Goal: Find specific page/section: Find specific page/section

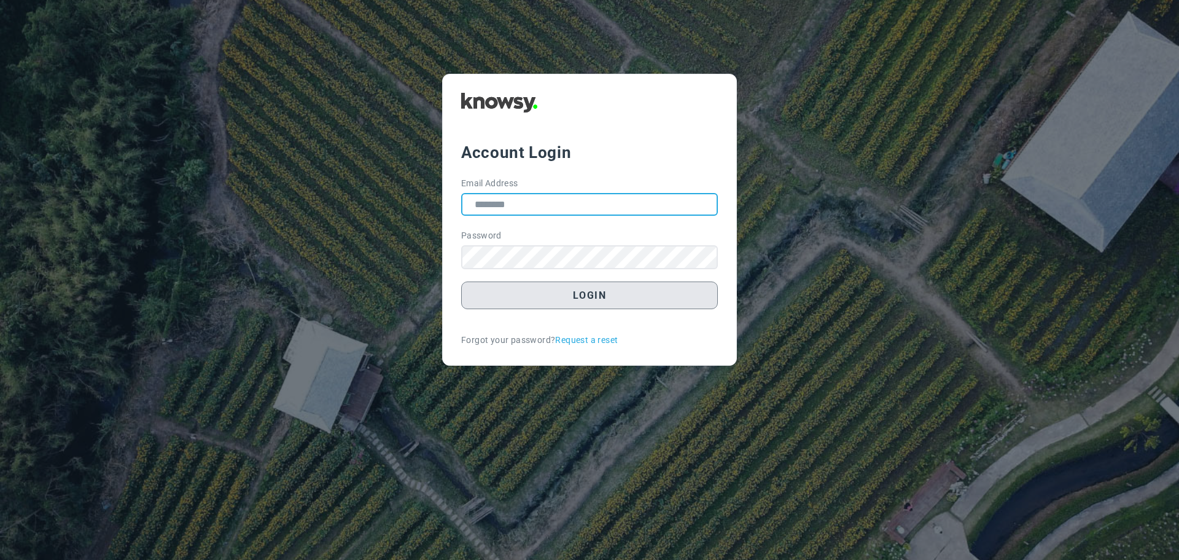
type input "**********"
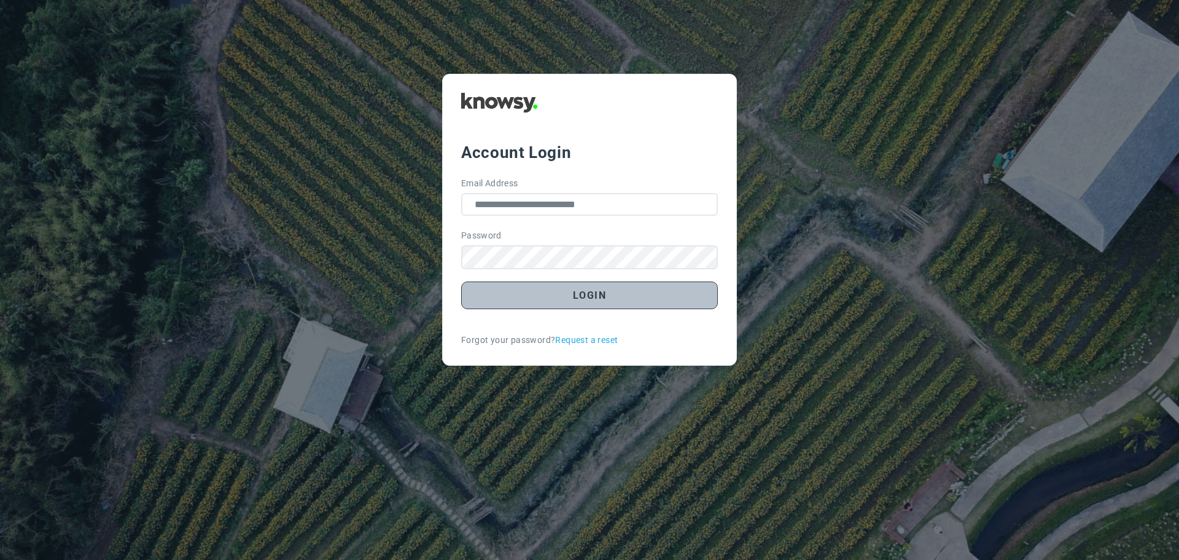
click at [588, 297] on button "Login" at bounding box center [589, 295] width 257 height 28
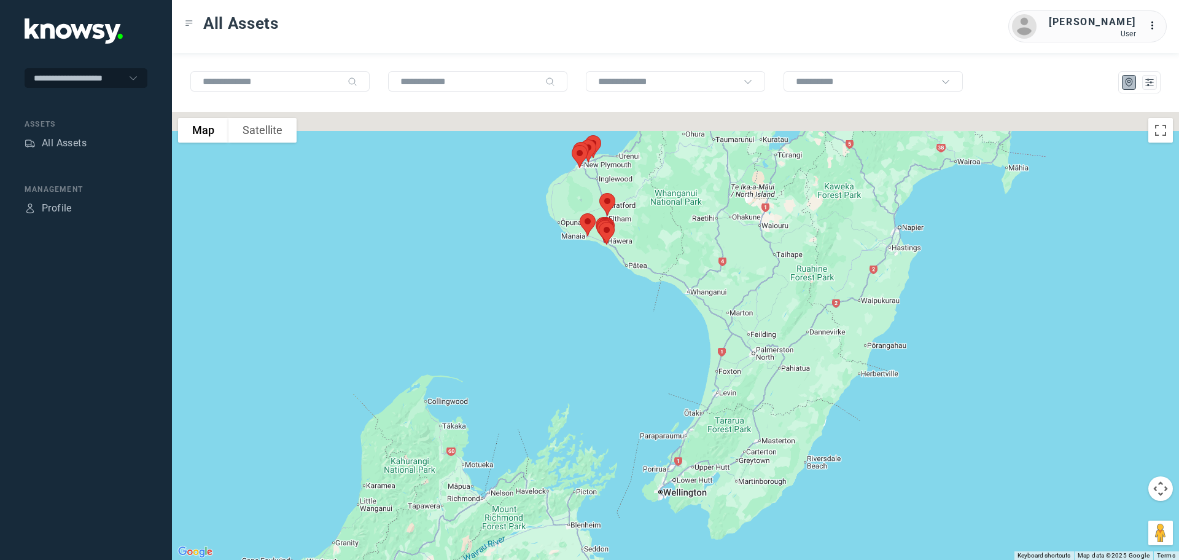
drag, startPoint x: 769, startPoint y: 251, endPoint x: 496, endPoint y: 388, distance: 306.0
click at [499, 394] on div at bounding box center [675, 336] width 1007 height 448
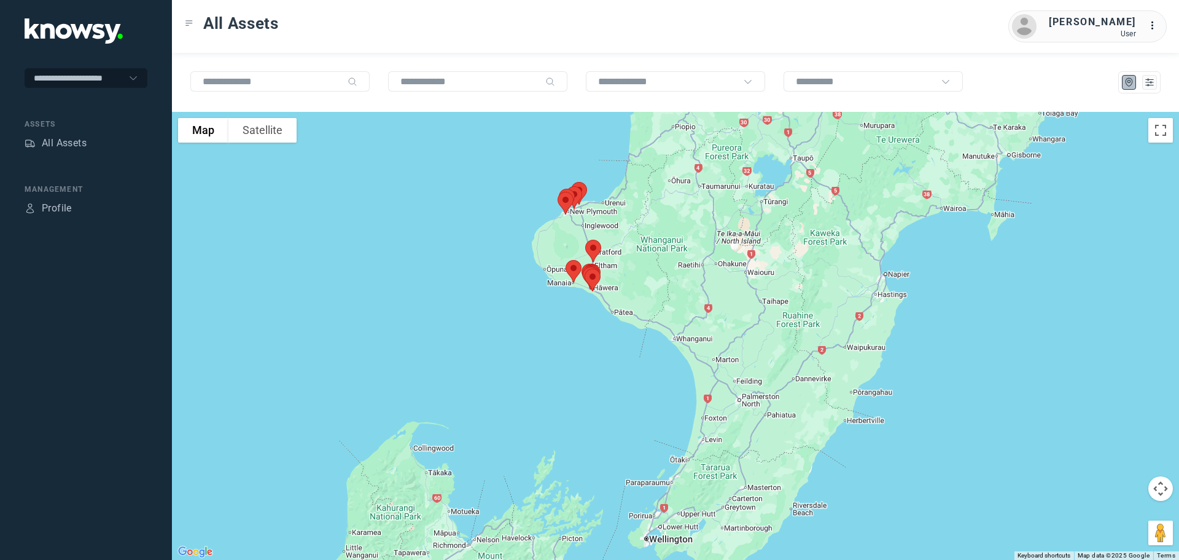
drag, startPoint x: 497, startPoint y: 236, endPoint x: 485, endPoint y: 290, distance: 55.4
click at [486, 291] on div at bounding box center [675, 336] width 1007 height 448
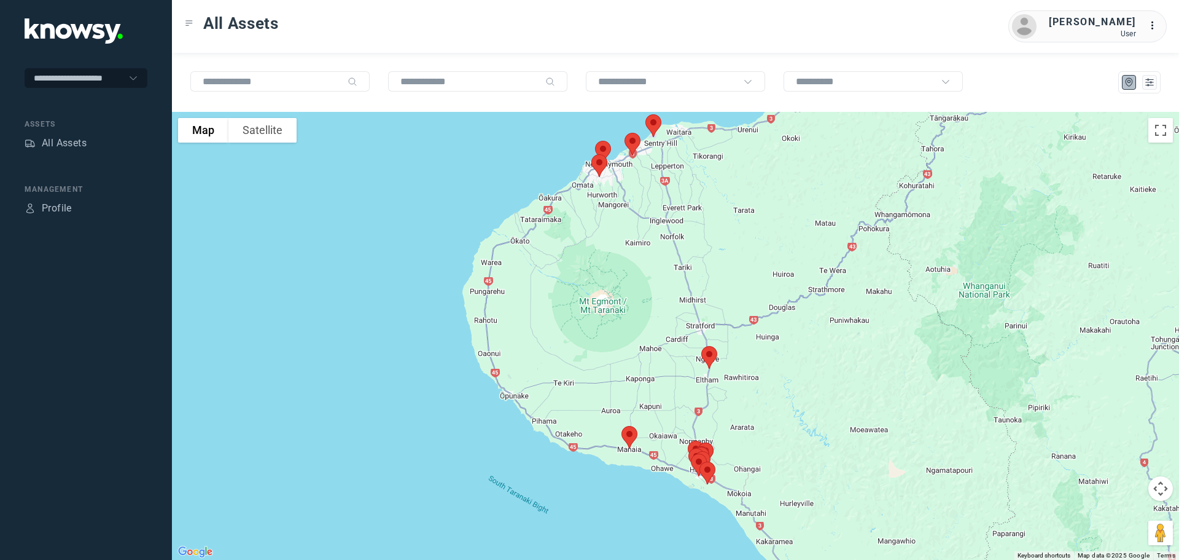
drag, startPoint x: 505, startPoint y: 240, endPoint x: 384, endPoint y: 217, distance: 123.1
click at [386, 217] on div at bounding box center [675, 336] width 1007 height 448
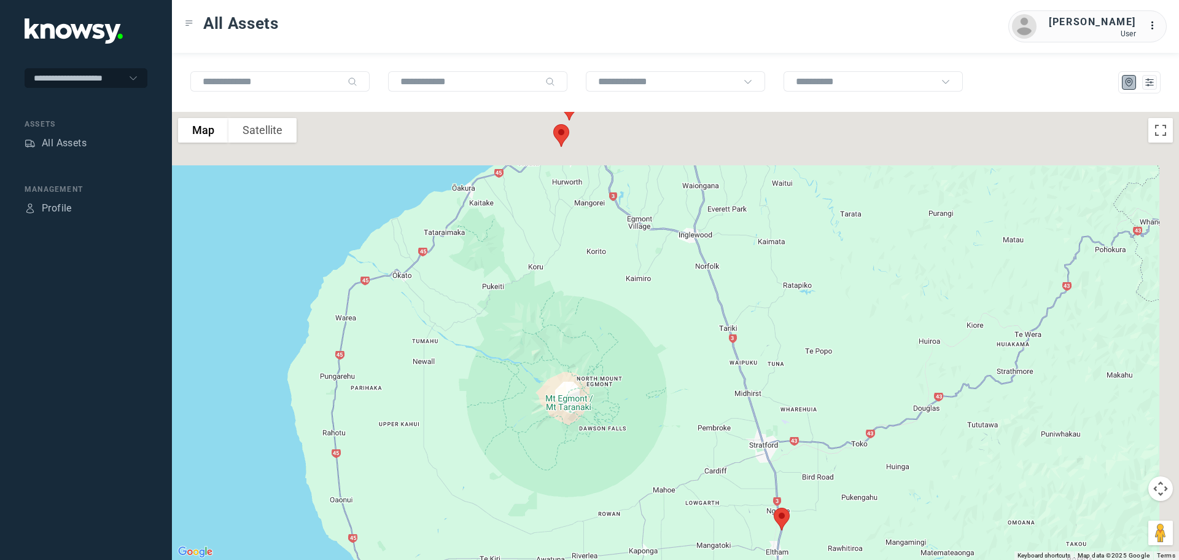
drag, startPoint x: 496, startPoint y: 348, endPoint x: 445, endPoint y: 435, distance: 101.0
click at [456, 441] on div at bounding box center [675, 336] width 1007 height 448
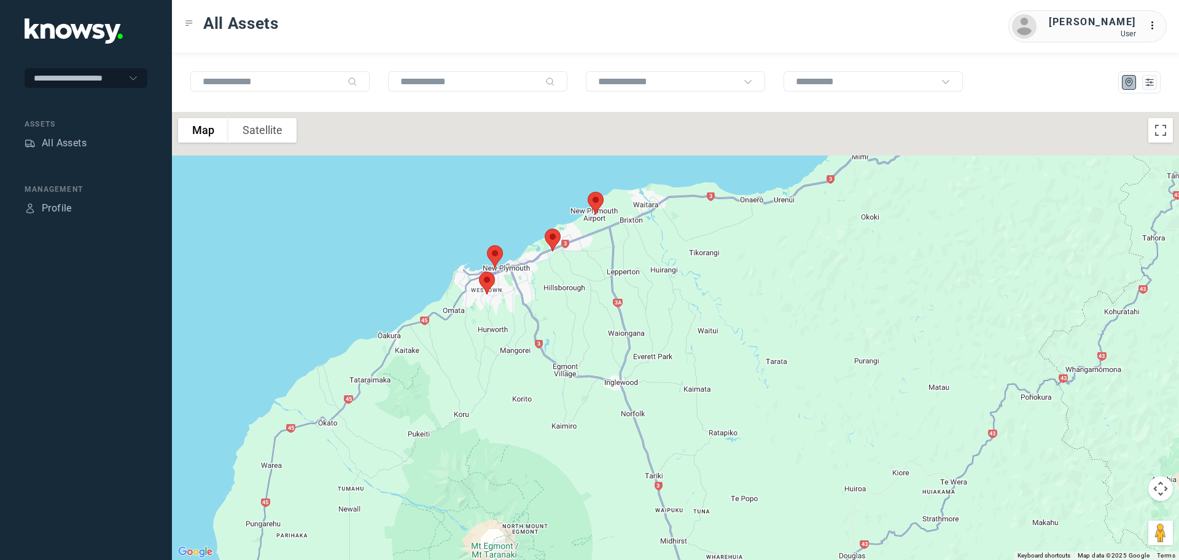
drag, startPoint x: 411, startPoint y: 252, endPoint x: 351, endPoint y: 341, distance: 106.6
click at [354, 344] on div at bounding box center [675, 336] width 1007 height 448
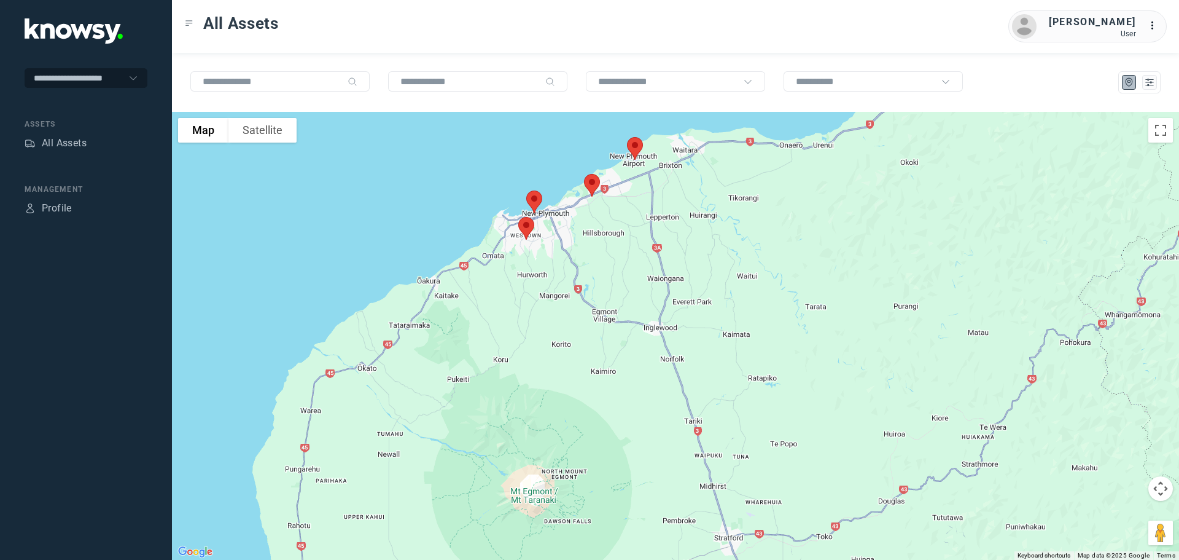
drag, startPoint x: 636, startPoint y: 286, endPoint x: 542, endPoint y: 158, distance: 159.1
click at [542, 160] on div at bounding box center [675, 336] width 1007 height 448
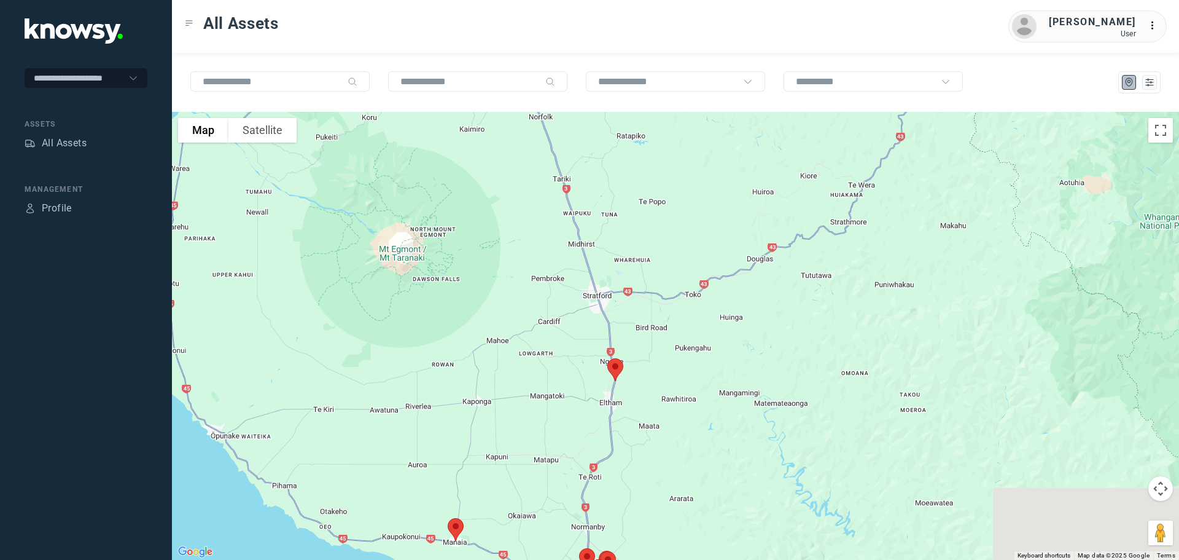
drag, startPoint x: 613, startPoint y: 291, endPoint x: 580, endPoint y: 142, distance: 152.9
click at [580, 138] on div at bounding box center [675, 336] width 1007 height 448
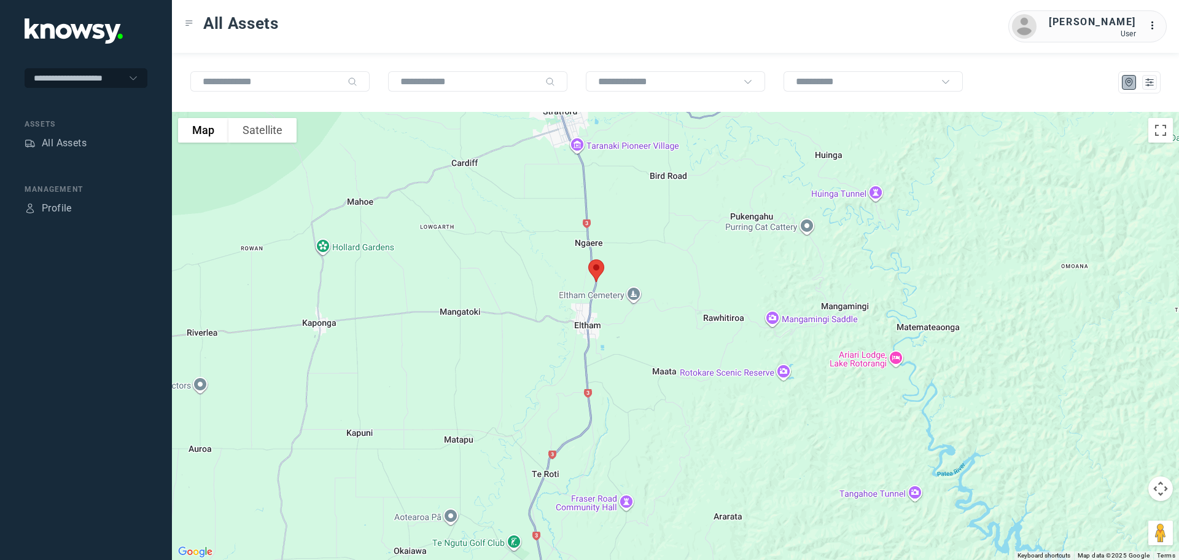
click at [598, 267] on img at bounding box center [596, 270] width 26 height 33
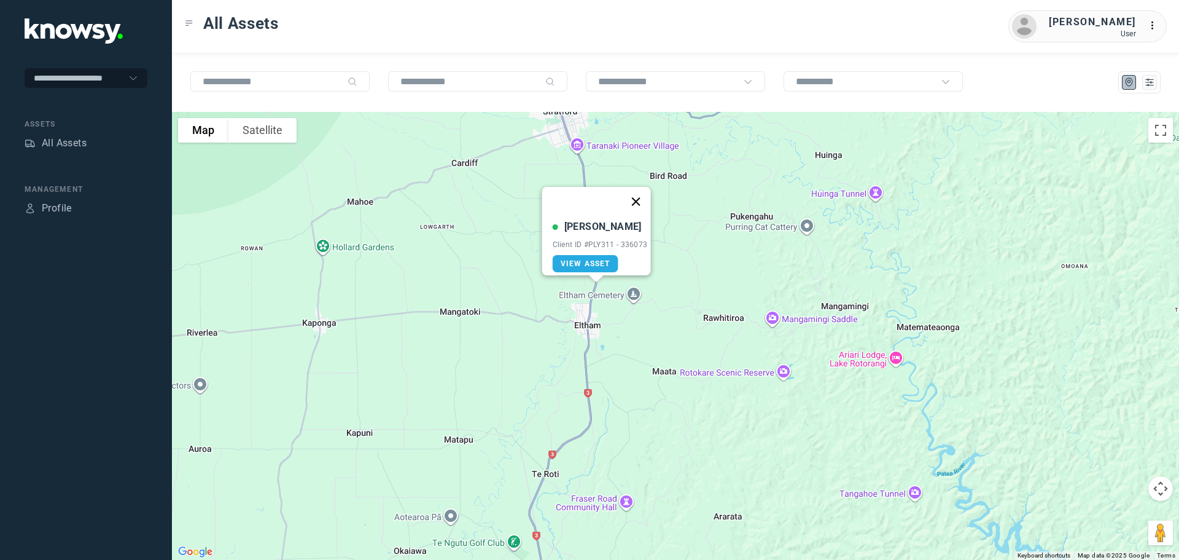
click at [641, 194] on button "Close" at bounding box center [635, 201] width 29 height 29
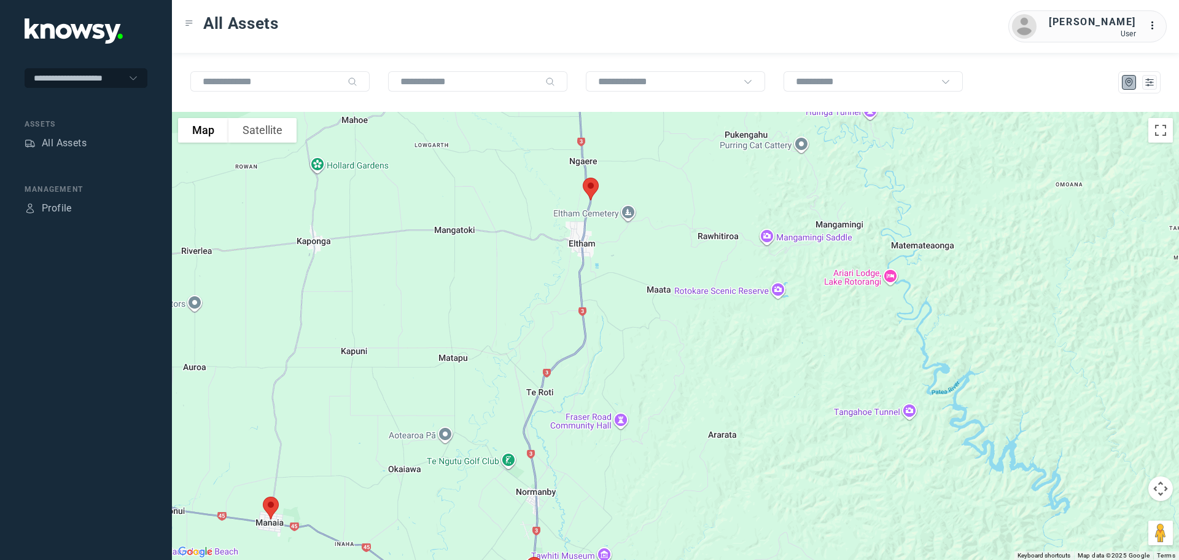
drag, startPoint x: 622, startPoint y: 316, endPoint x: 612, endPoint y: 181, distance: 134.9
click at [612, 181] on div at bounding box center [675, 336] width 1007 height 448
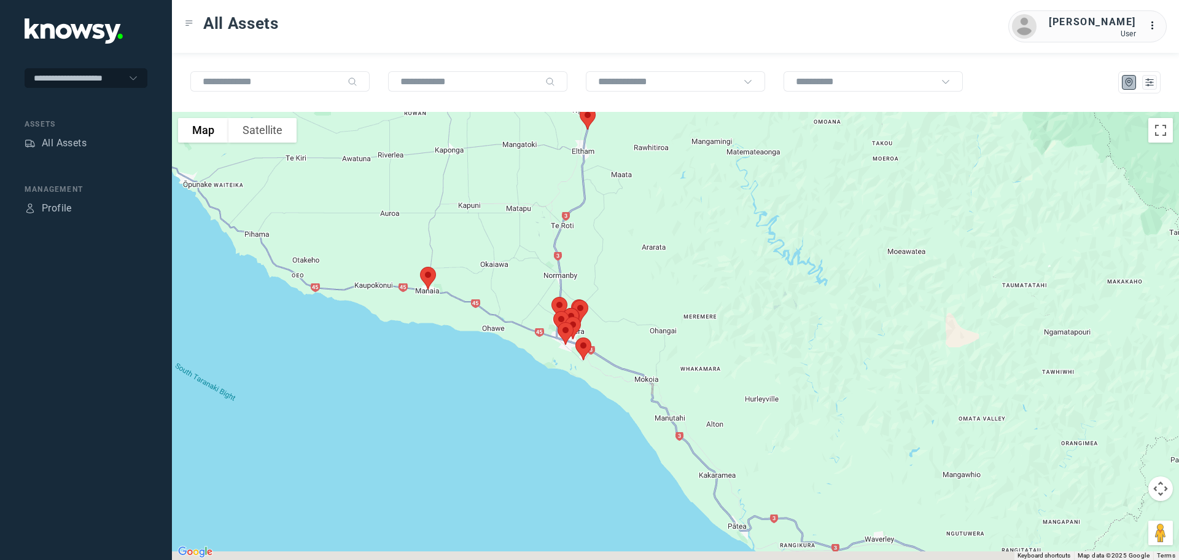
drag, startPoint x: 613, startPoint y: 294, endPoint x: 604, endPoint y: 253, distance: 41.6
click at [604, 253] on div at bounding box center [675, 336] width 1007 height 448
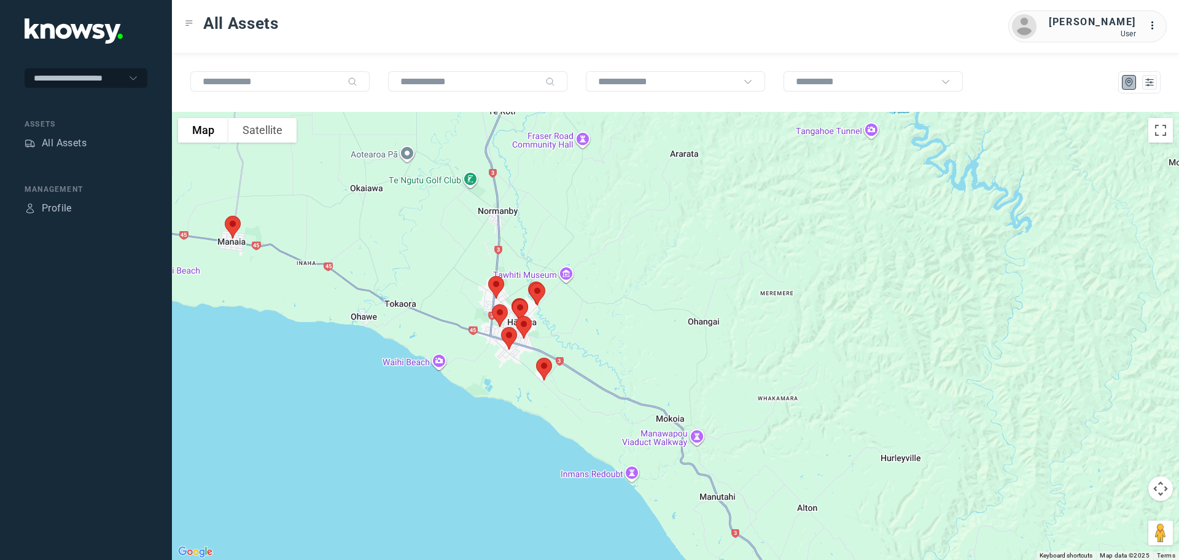
click at [230, 225] on img at bounding box center [233, 227] width 26 height 33
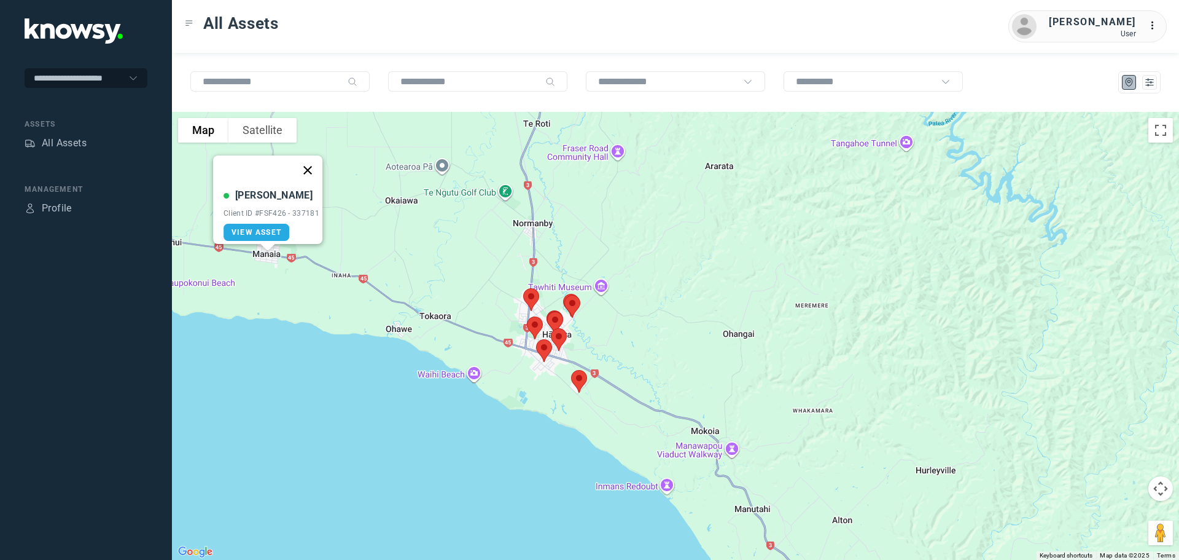
click at [313, 160] on button "Close" at bounding box center [307, 169] width 29 height 29
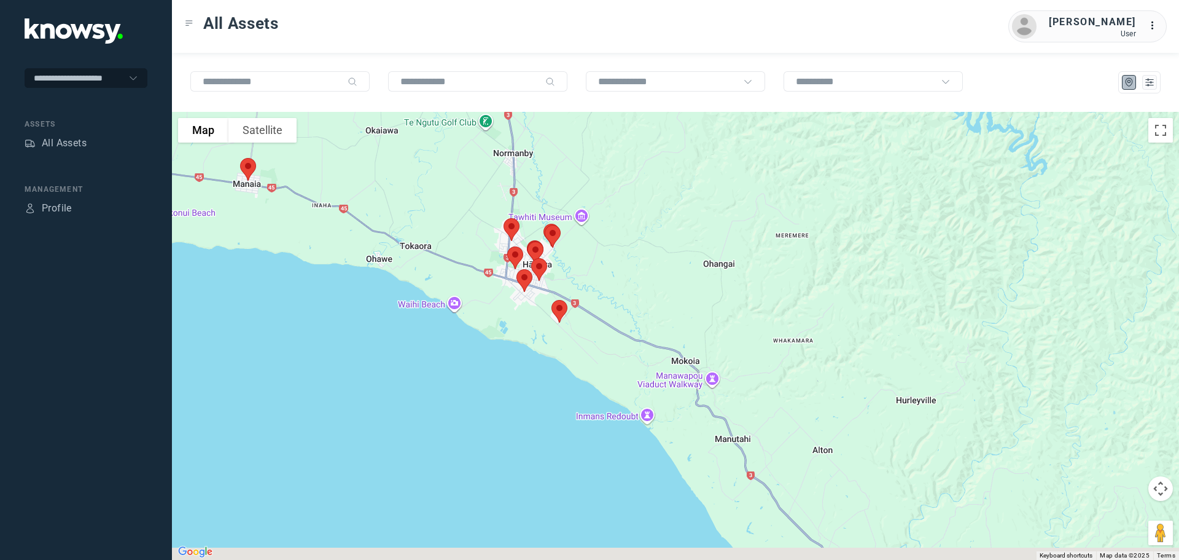
drag, startPoint x: 652, startPoint y: 338, endPoint x: 631, endPoint y: 265, distance: 75.4
click at [631, 265] on div at bounding box center [675, 336] width 1007 height 448
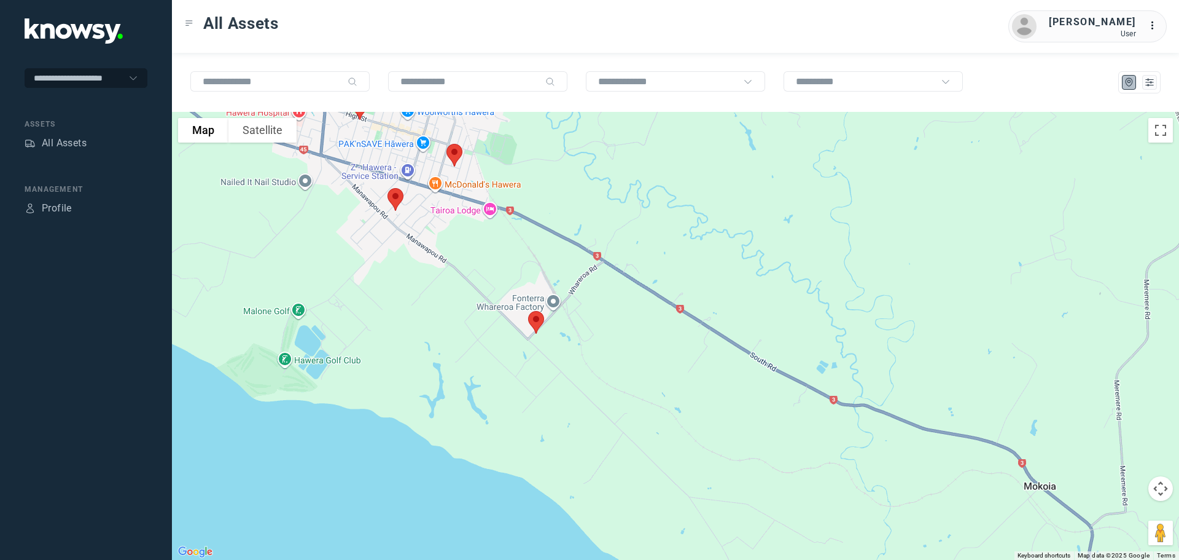
drag, startPoint x: 547, startPoint y: 349, endPoint x: 639, endPoint y: 268, distance: 122.7
click at [644, 267] on div at bounding box center [675, 336] width 1007 height 448
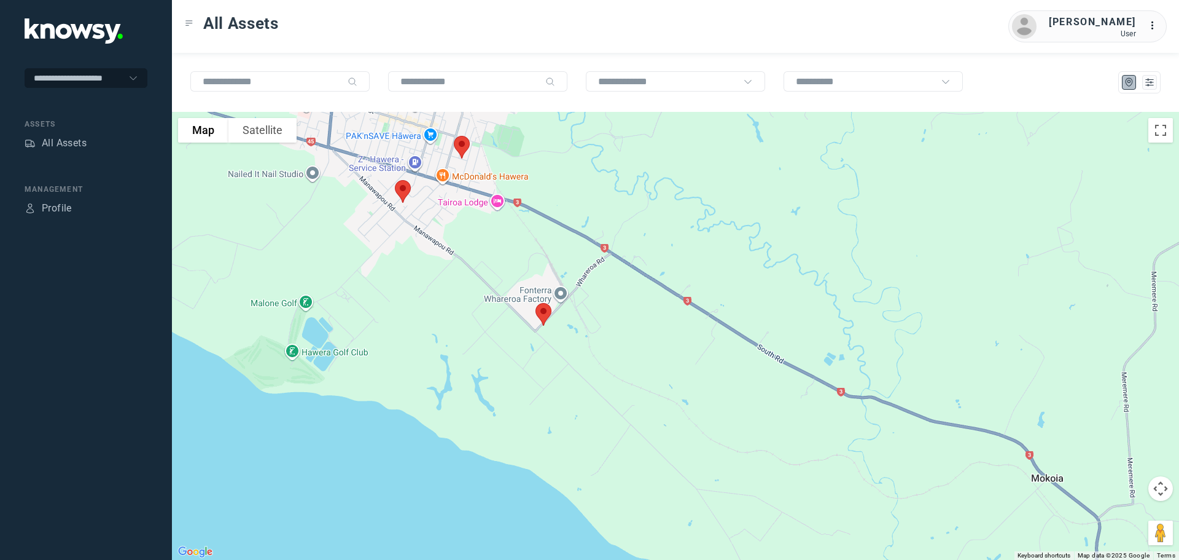
click at [545, 314] on img at bounding box center [544, 314] width 26 height 33
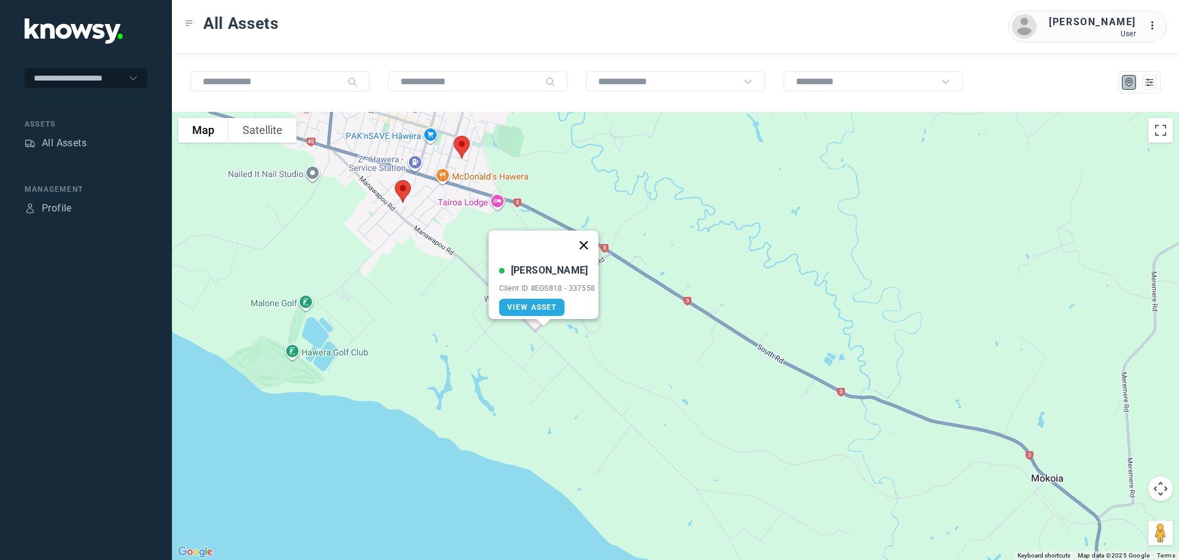
click at [588, 237] on button "Close" at bounding box center [583, 244] width 29 height 29
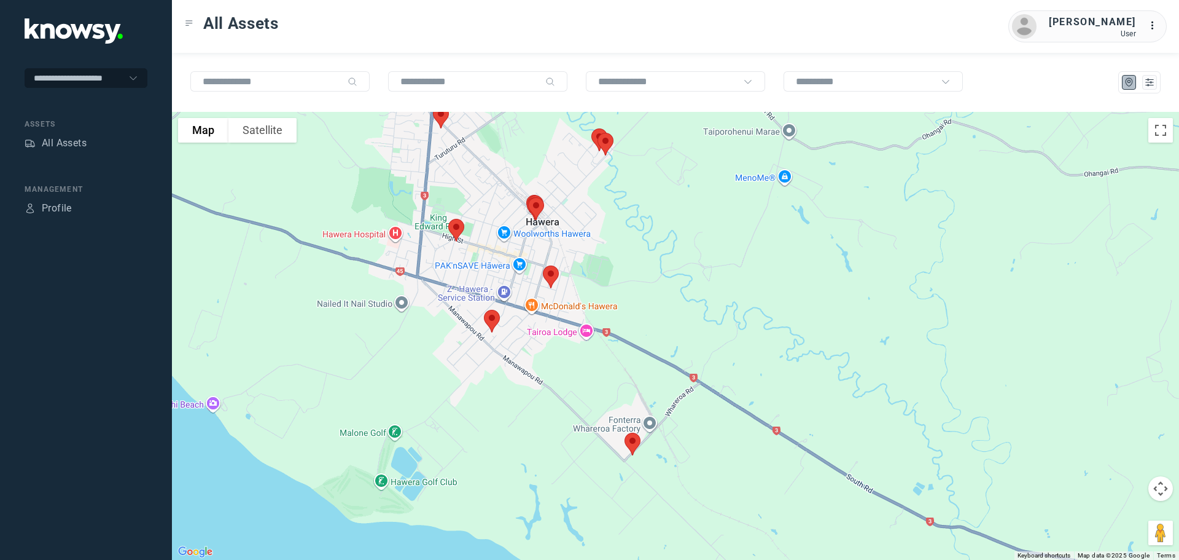
drag, startPoint x: 614, startPoint y: 215, endPoint x: 679, endPoint y: 315, distance: 119.4
click at [679, 315] on div at bounding box center [675, 336] width 1007 height 448
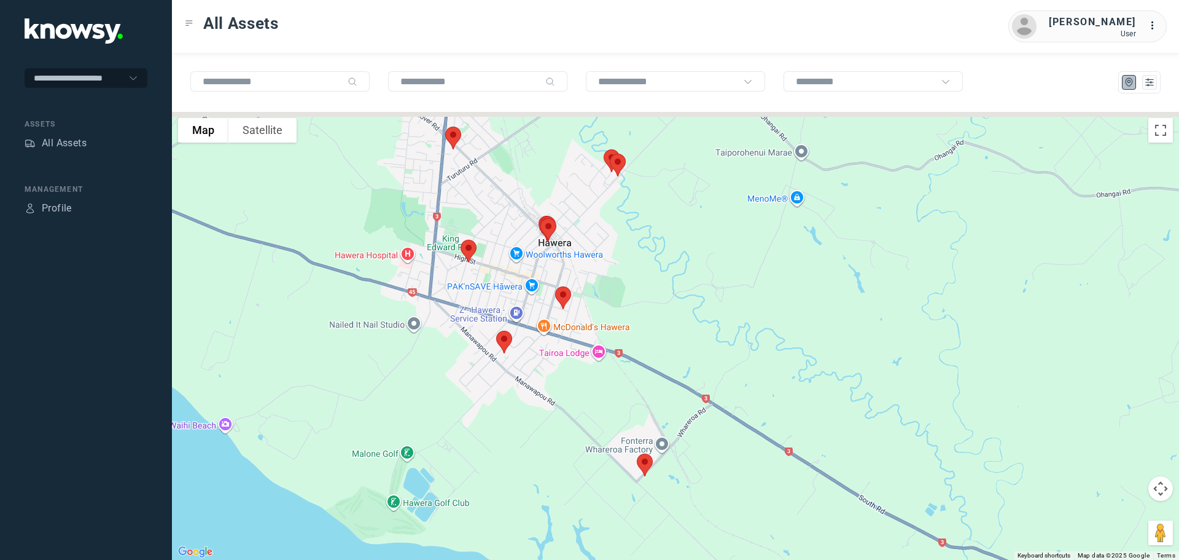
drag, startPoint x: 655, startPoint y: 265, endPoint x: 669, endPoint y: 301, distance: 38.3
click at [669, 301] on div at bounding box center [675, 336] width 1007 height 448
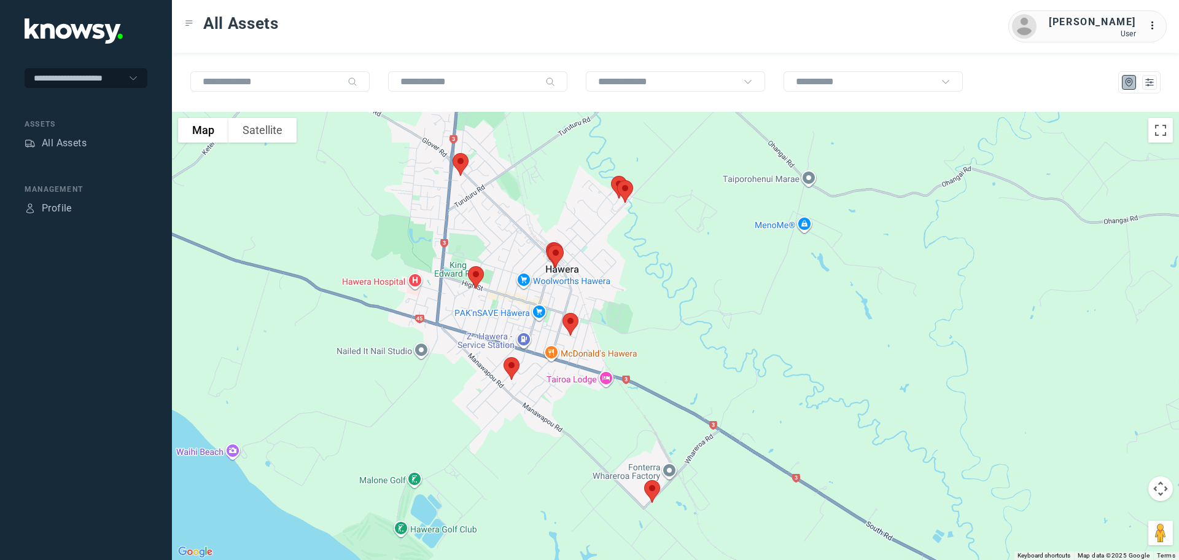
click at [465, 163] on img at bounding box center [461, 164] width 26 height 33
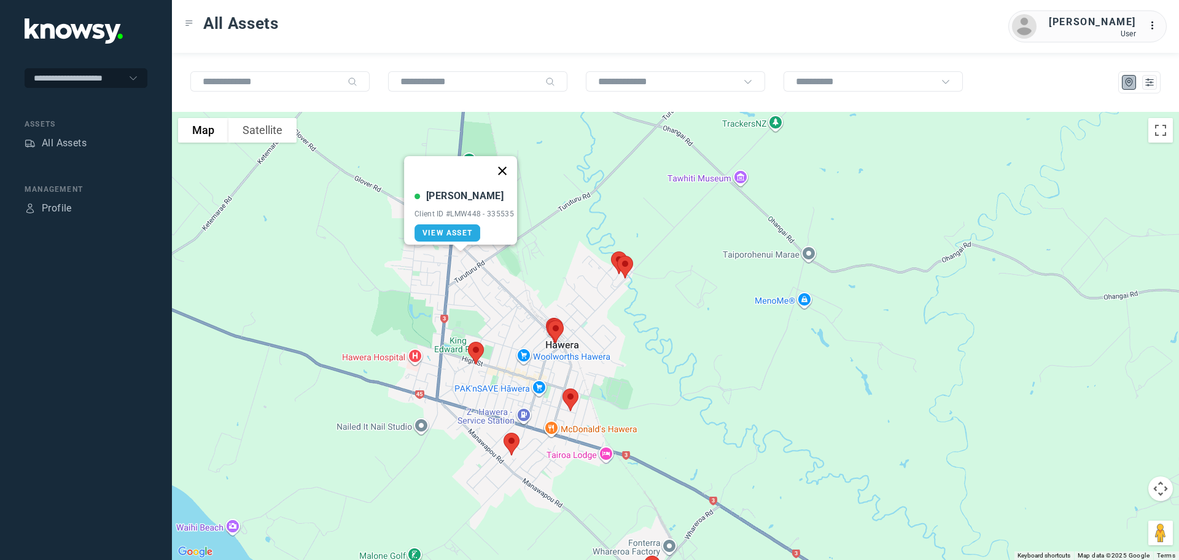
click at [507, 164] on button "Close" at bounding box center [502, 170] width 29 height 29
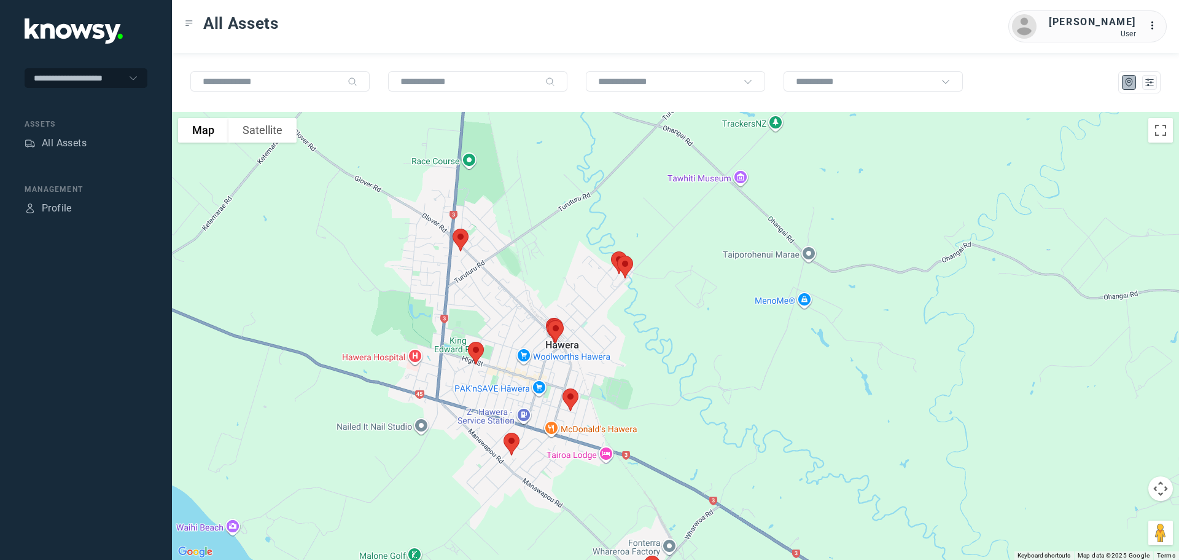
click at [479, 354] on img at bounding box center [476, 353] width 26 height 33
click at [571, 397] on img at bounding box center [571, 399] width 26 height 33
click at [613, 322] on button "Close" at bounding box center [610, 330] width 29 height 29
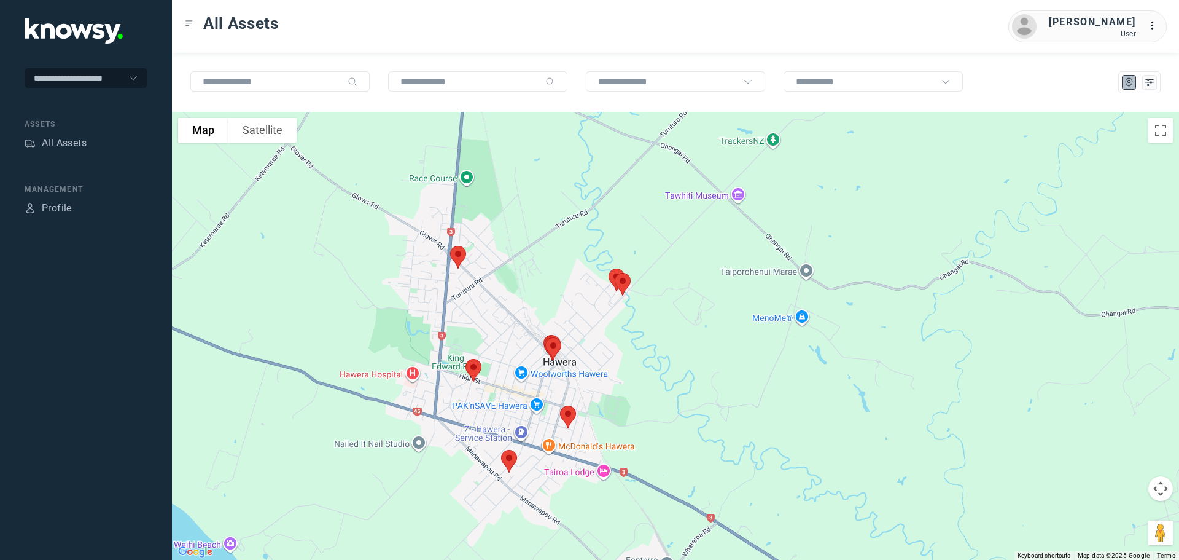
drag, startPoint x: 580, startPoint y: 315, endPoint x: 579, endPoint y: 335, distance: 20.3
click at [579, 335] on div at bounding box center [675, 336] width 1007 height 448
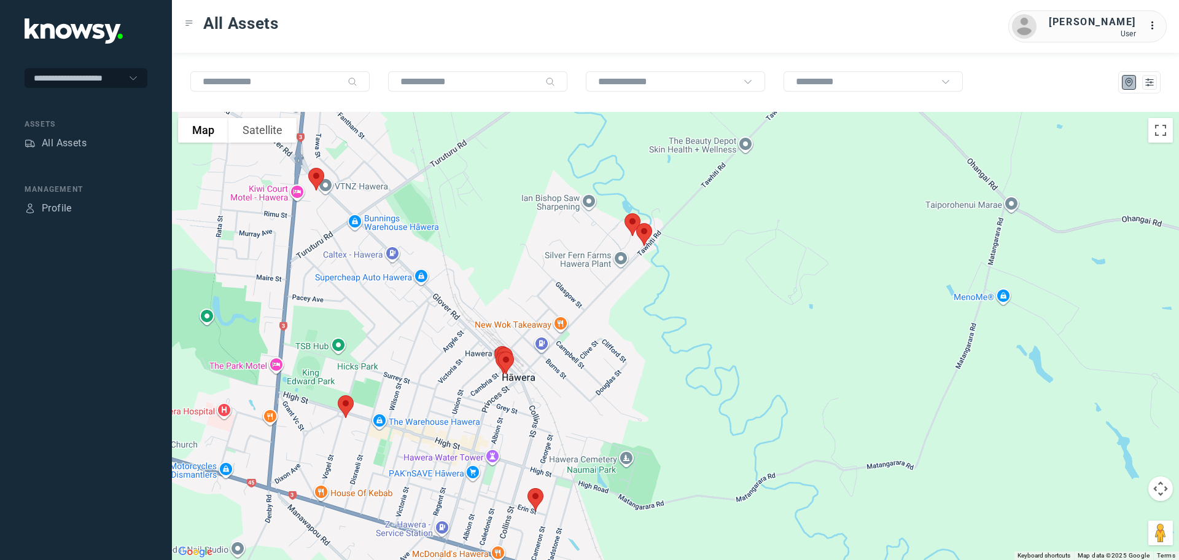
drag, startPoint x: 561, startPoint y: 453, endPoint x: 579, endPoint y: 414, distance: 43.2
click at [575, 423] on div at bounding box center [675, 336] width 1007 height 448
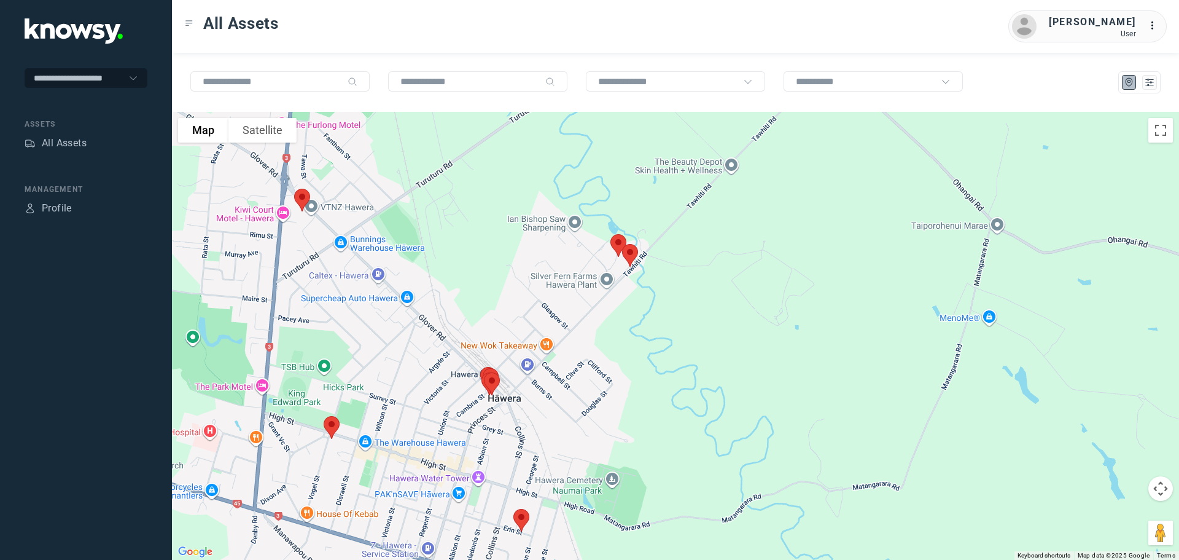
drag, startPoint x: 614, startPoint y: 298, endPoint x: 585, endPoint y: 329, distance: 42.6
click at [585, 329] on div at bounding box center [675, 336] width 1007 height 448
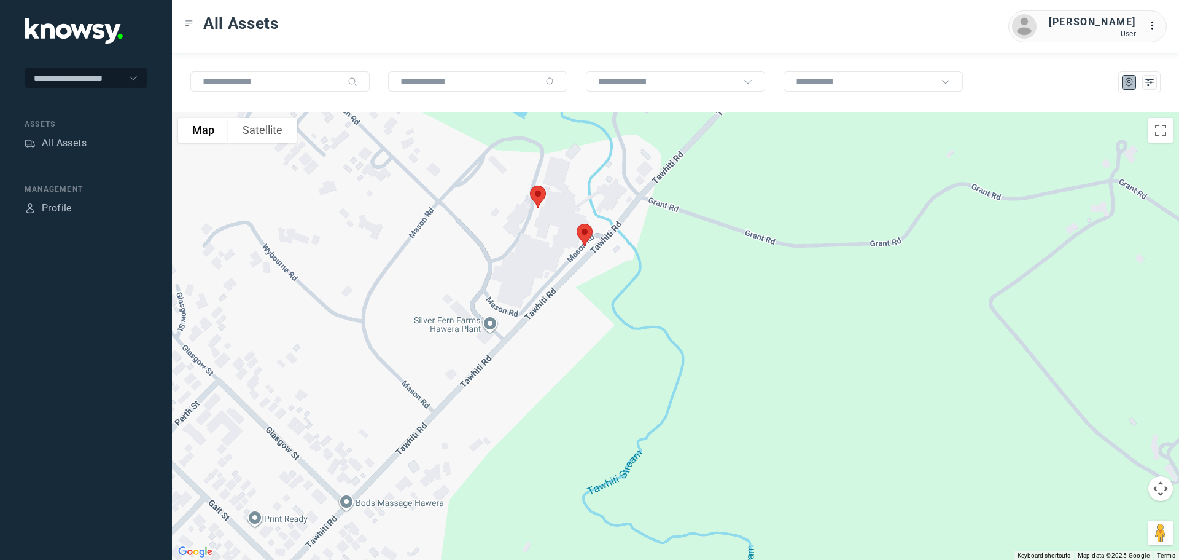
click at [584, 236] on img at bounding box center [585, 235] width 26 height 33
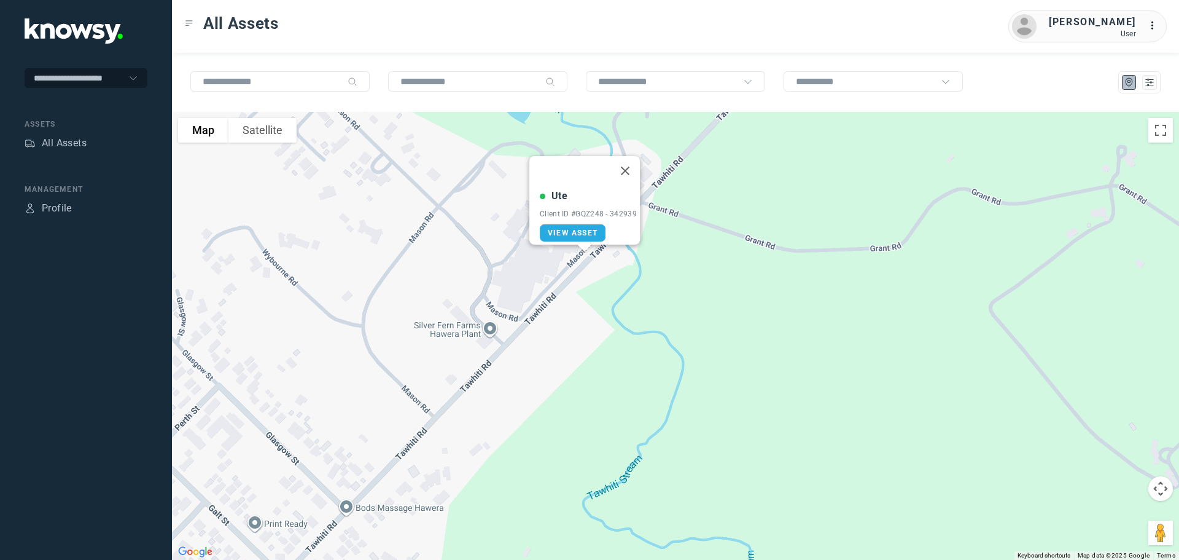
click at [625, 158] on button "Close" at bounding box center [624, 170] width 29 height 29
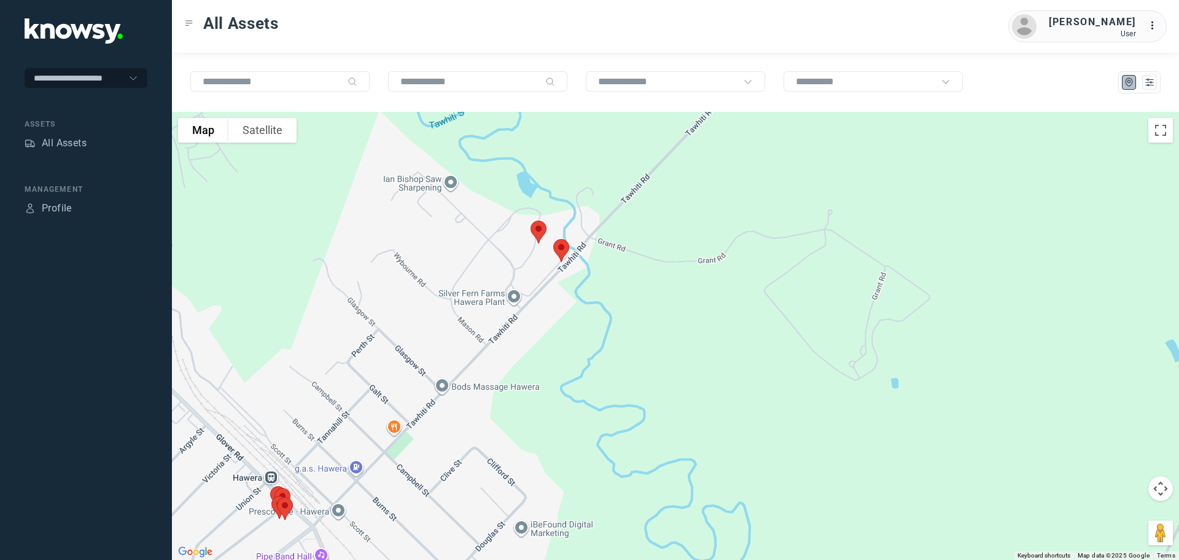
click at [538, 228] on img at bounding box center [539, 232] width 26 height 33
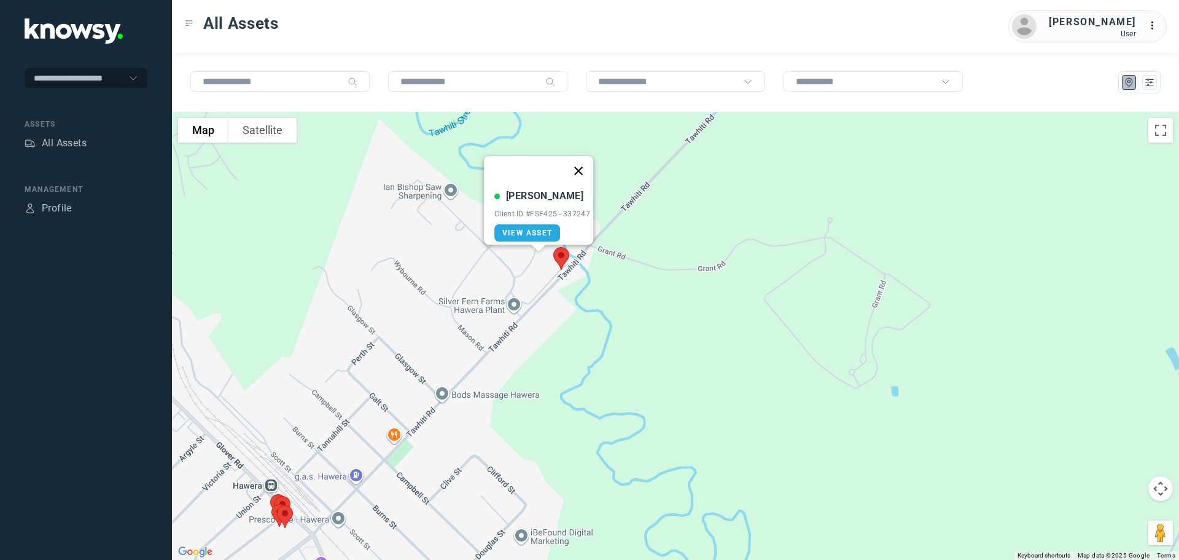
click at [582, 161] on button "Close" at bounding box center [578, 170] width 29 height 29
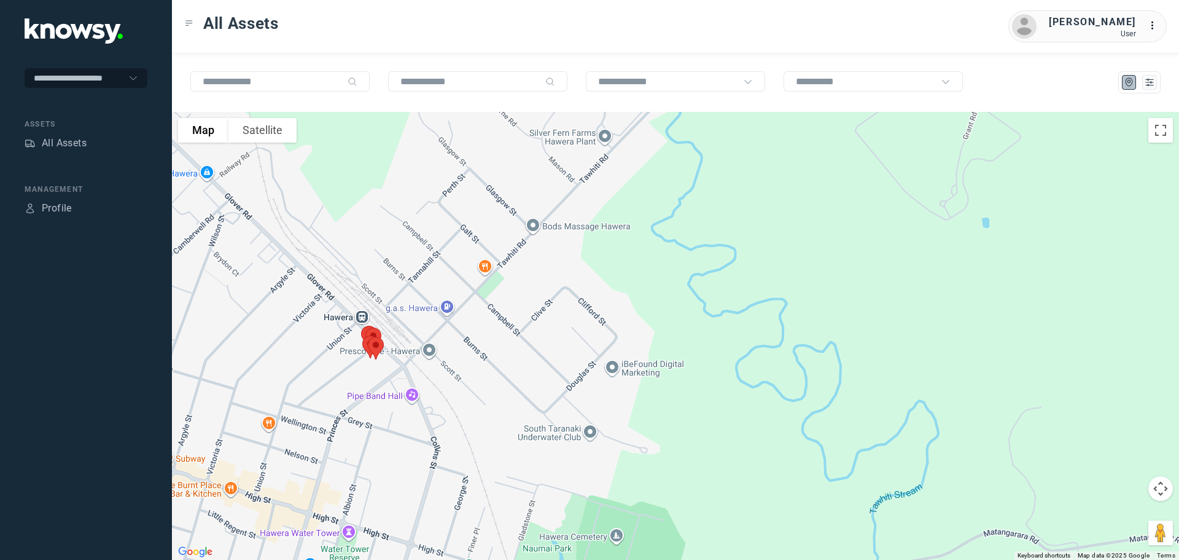
drag, startPoint x: 492, startPoint y: 344, endPoint x: 585, endPoint y: 174, distance: 194.1
click at [586, 172] on div at bounding box center [675, 336] width 1007 height 448
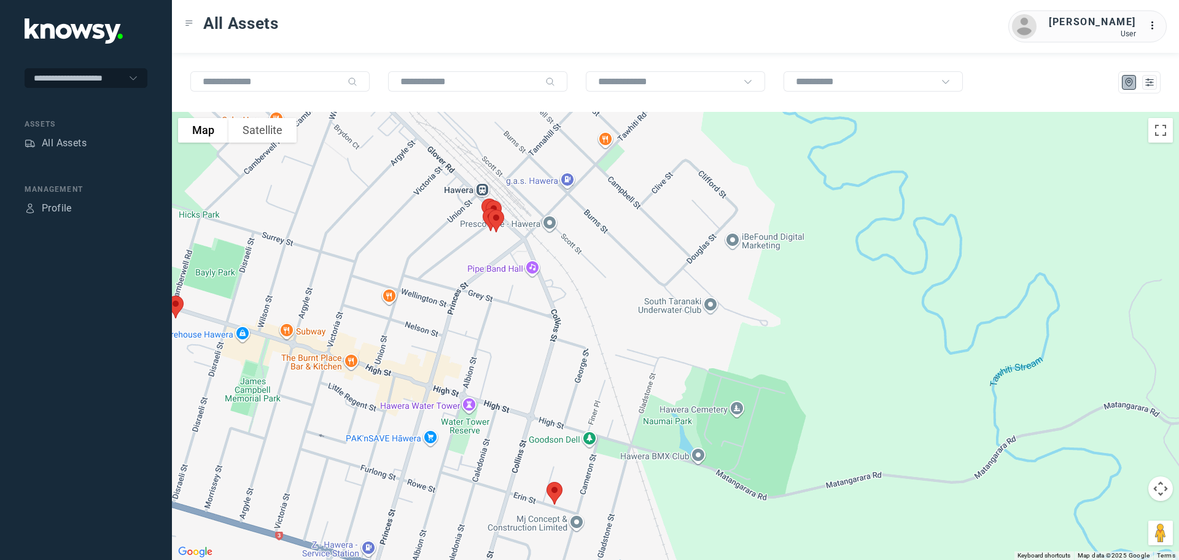
drag, startPoint x: 477, startPoint y: 327, endPoint x: 595, endPoint y: 203, distance: 171.2
click at [595, 203] on div at bounding box center [675, 336] width 1007 height 448
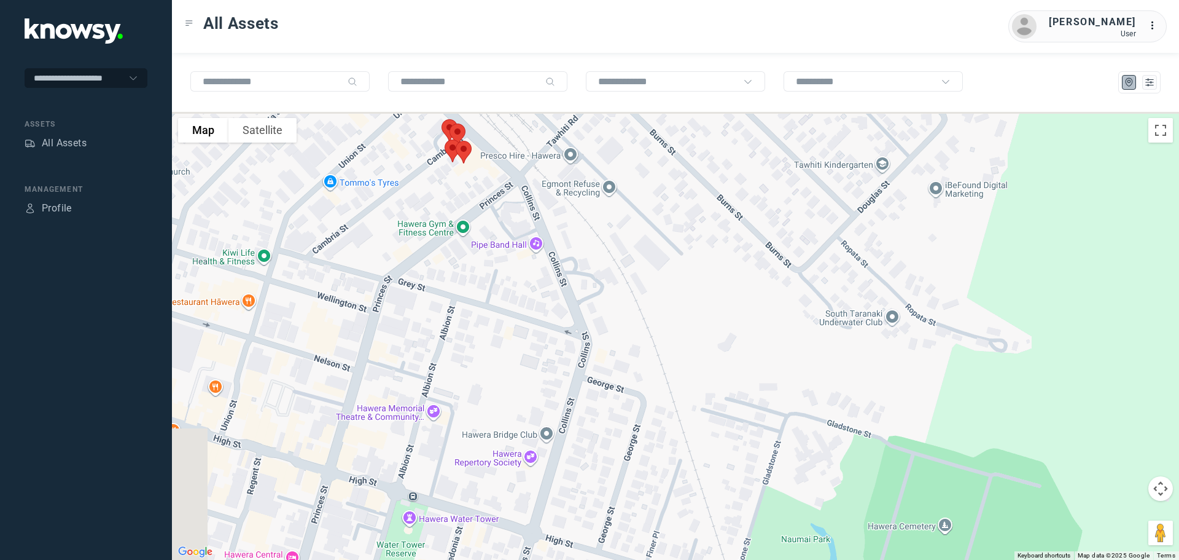
drag, startPoint x: 456, startPoint y: 260, endPoint x: 515, endPoint y: 374, distance: 128.0
click at [515, 374] on div at bounding box center [675, 336] width 1007 height 448
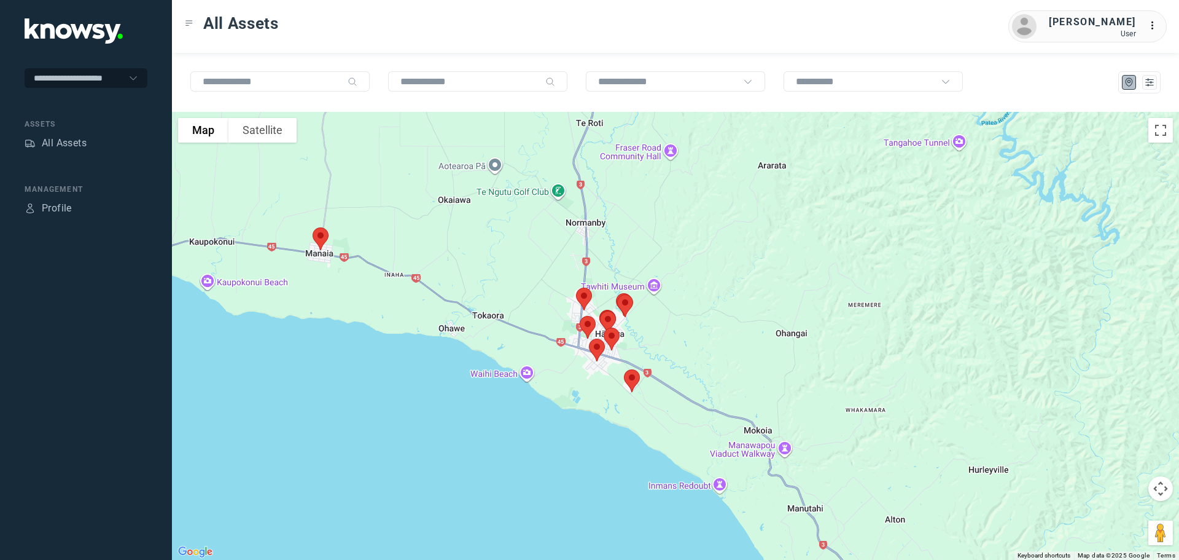
drag, startPoint x: 466, startPoint y: 208, endPoint x: 551, endPoint y: 277, distance: 109.5
click at [551, 277] on div at bounding box center [675, 336] width 1007 height 448
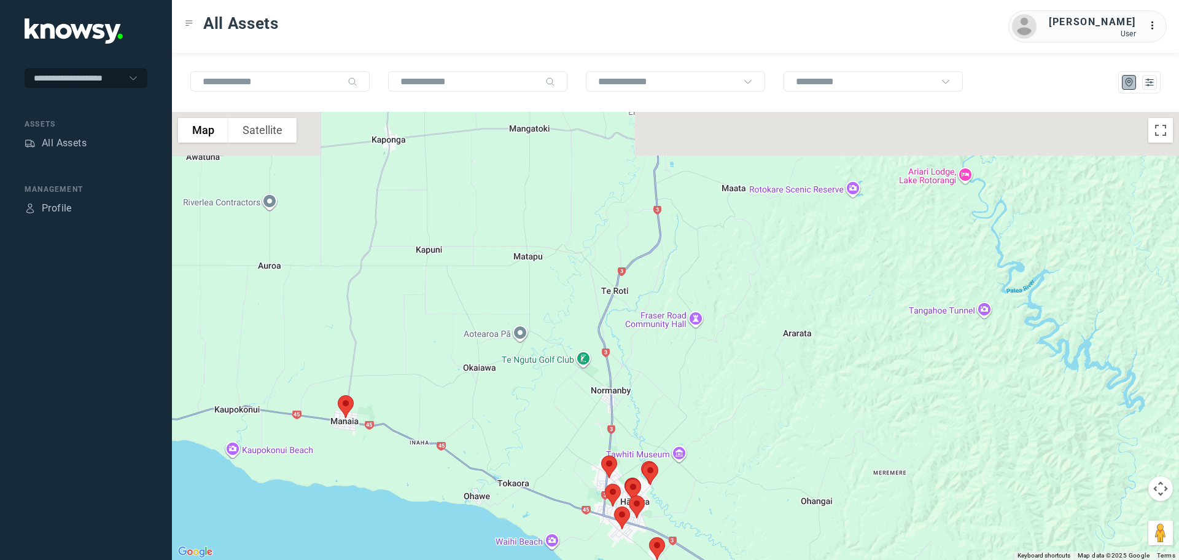
drag, startPoint x: 494, startPoint y: 230, endPoint x: 506, endPoint y: 398, distance: 168.1
click at [506, 398] on div at bounding box center [675, 336] width 1007 height 448
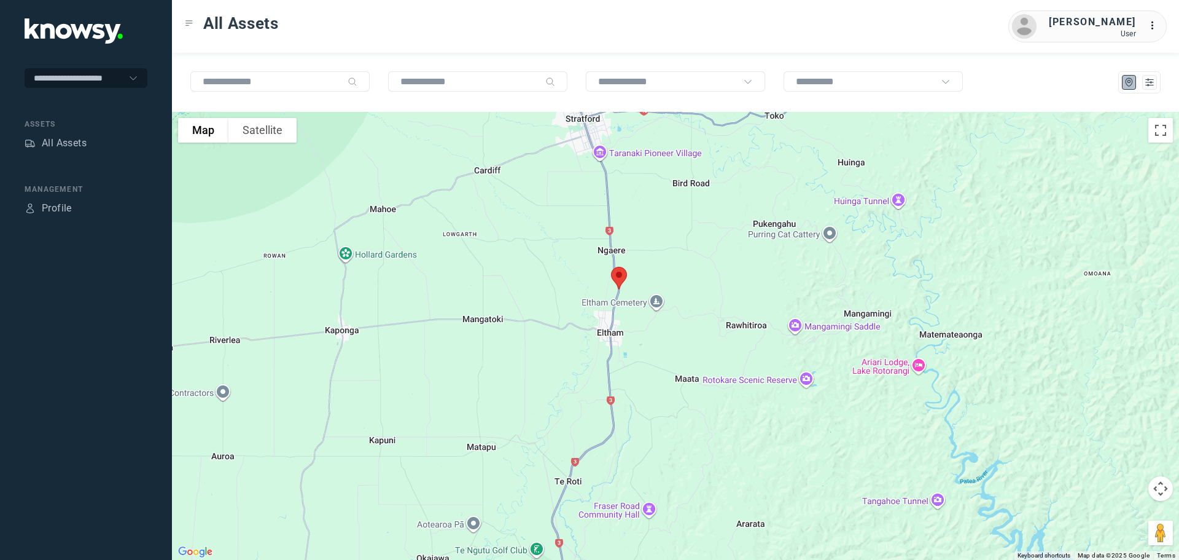
drag, startPoint x: 557, startPoint y: 284, endPoint x: 534, endPoint y: 365, distance: 84.4
click at [527, 407] on div at bounding box center [675, 336] width 1007 height 448
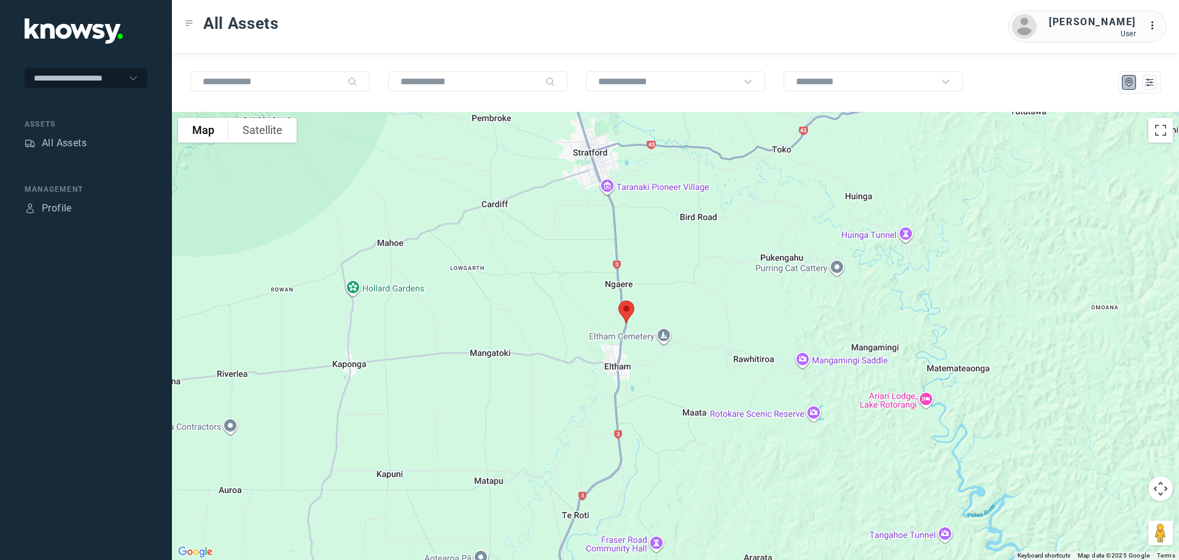
drag, startPoint x: 534, startPoint y: 289, endPoint x: 521, endPoint y: 405, distance: 116.7
click at [521, 405] on div at bounding box center [675, 336] width 1007 height 448
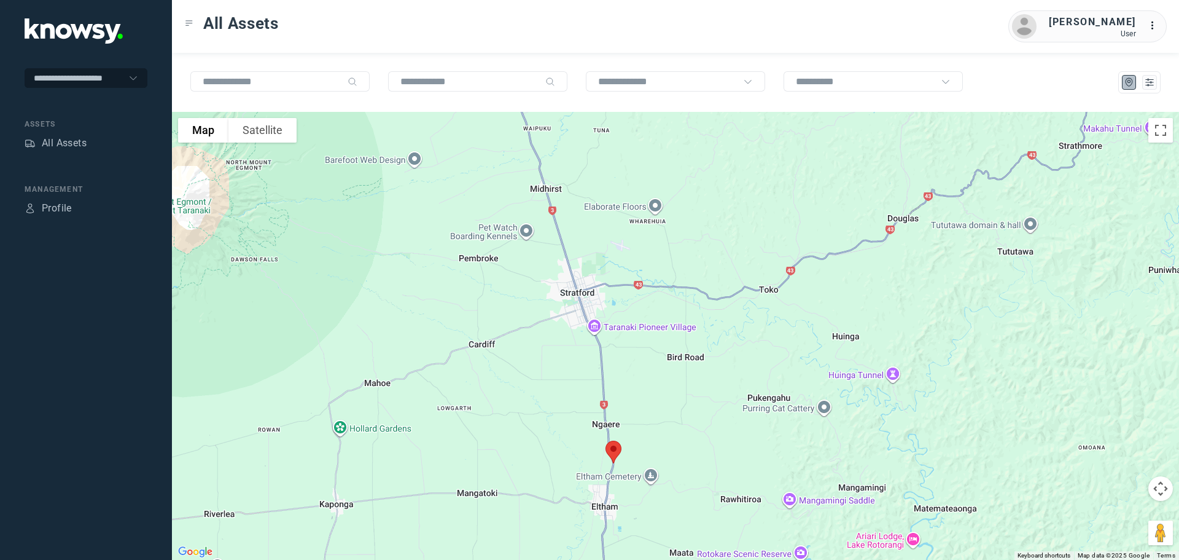
drag, startPoint x: 515, startPoint y: 318, endPoint x: 520, endPoint y: 389, distance: 72.0
click at [520, 391] on div at bounding box center [675, 336] width 1007 height 448
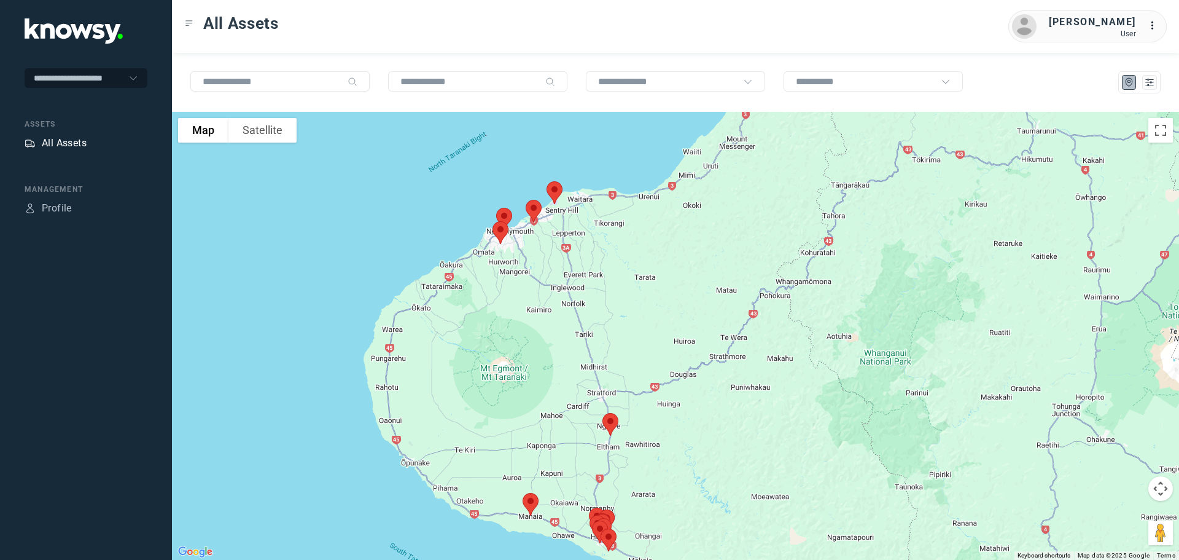
click at [71, 141] on div "All Assets" at bounding box center [64, 143] width 45 height 15
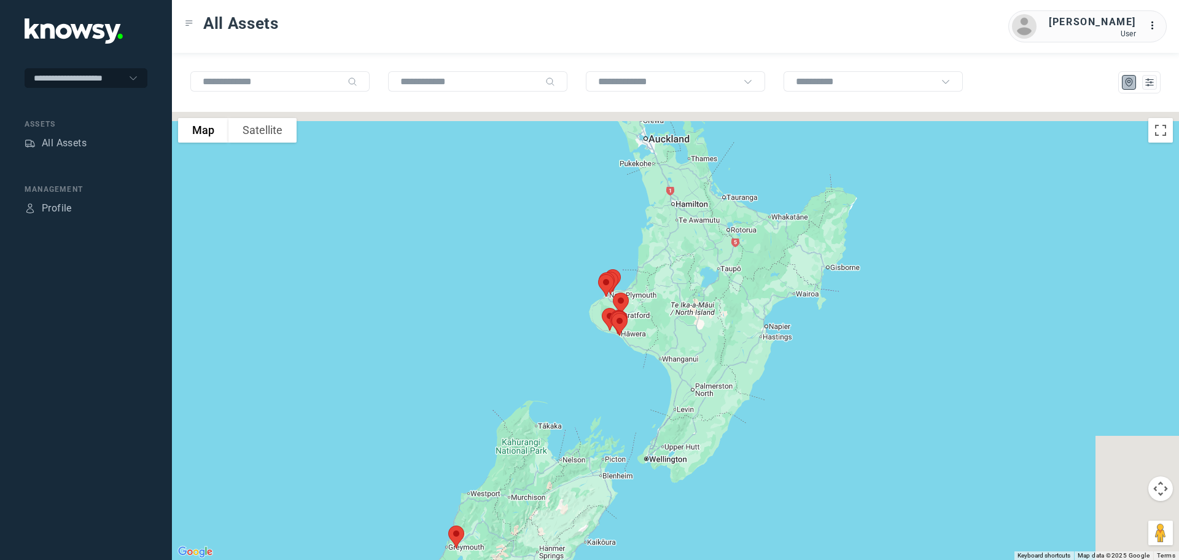
drag, startPoint x: 733, startPoint y: 309, endPoint x: 644, endPoint y: 369, distance: 107.0
click at [646, 371] on div at bounding box center [675, 336] width 1007 height 448
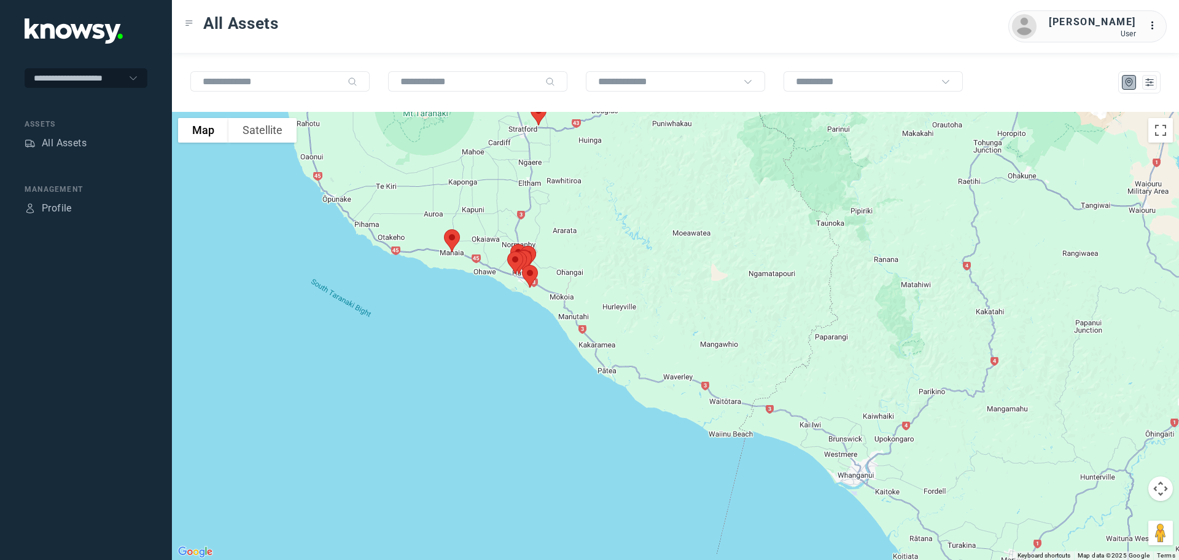
drag, startPoint x: 502, startPoint y: 196, endPoint x: 633, endPoint y: 339, distance: 193.9
click at [633, 339] on div at bounding box center [675, 336] width 1007 height 448
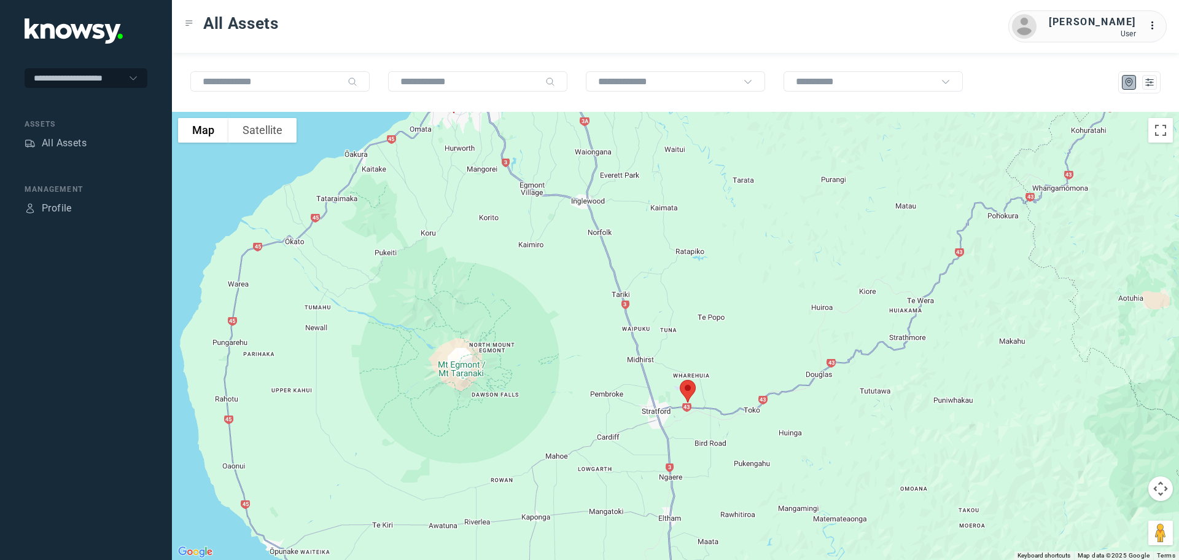
drag, startPoint x: 698, startPoint y: 341, endPoint x: 633, endPoint y: 444, distance: 121.8
click at [636, 443] on div at bounding box center [675, 336] width 1007 height 448
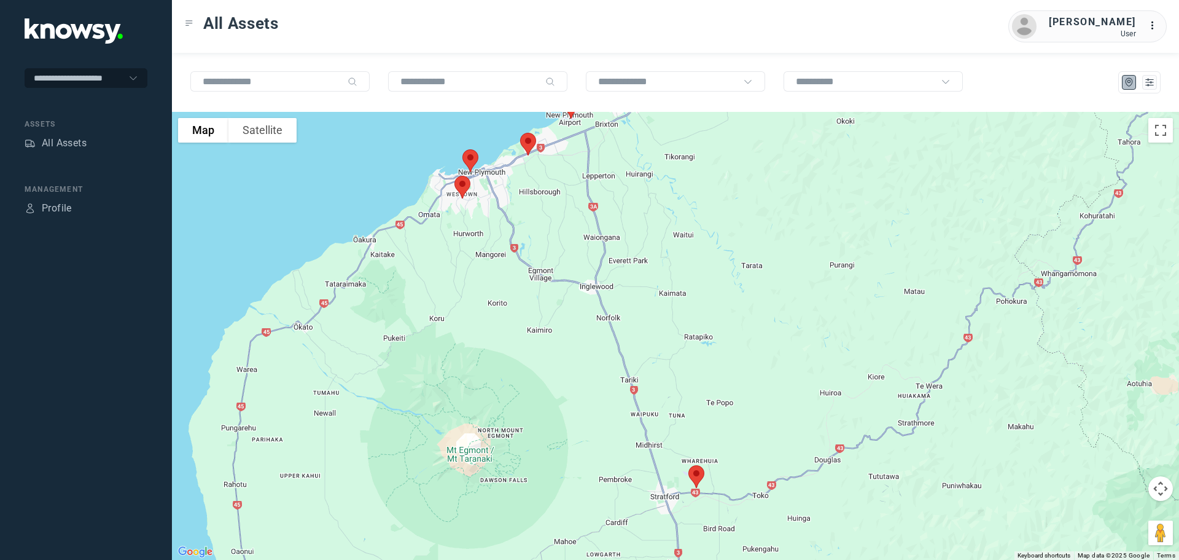
drag, startPoint x: 520, startPoint y: 230, endPoint x: 527, endPoint y: 321, distance: 90.5
click at [528, 321] on div at bounding box center [675, 336] width 1007 height 448
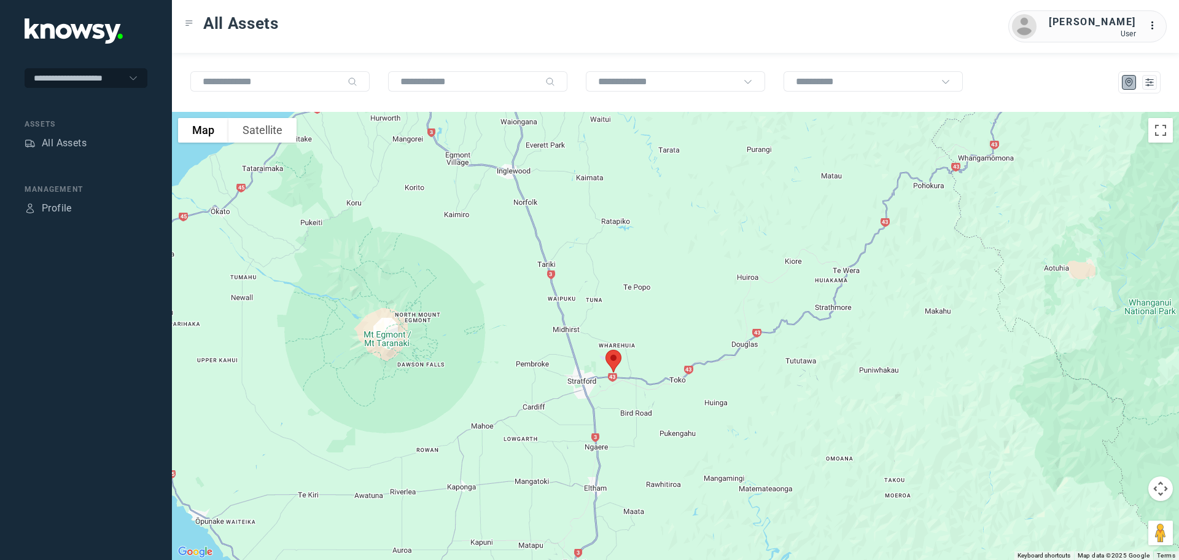
drag, startPoint x: 550, startPoint y: 291, endPoint x: 456, endPoint y: 118, distance: 196.5
click at [456, 118] on div at bounding box center [675, 336] width 1007 height 448
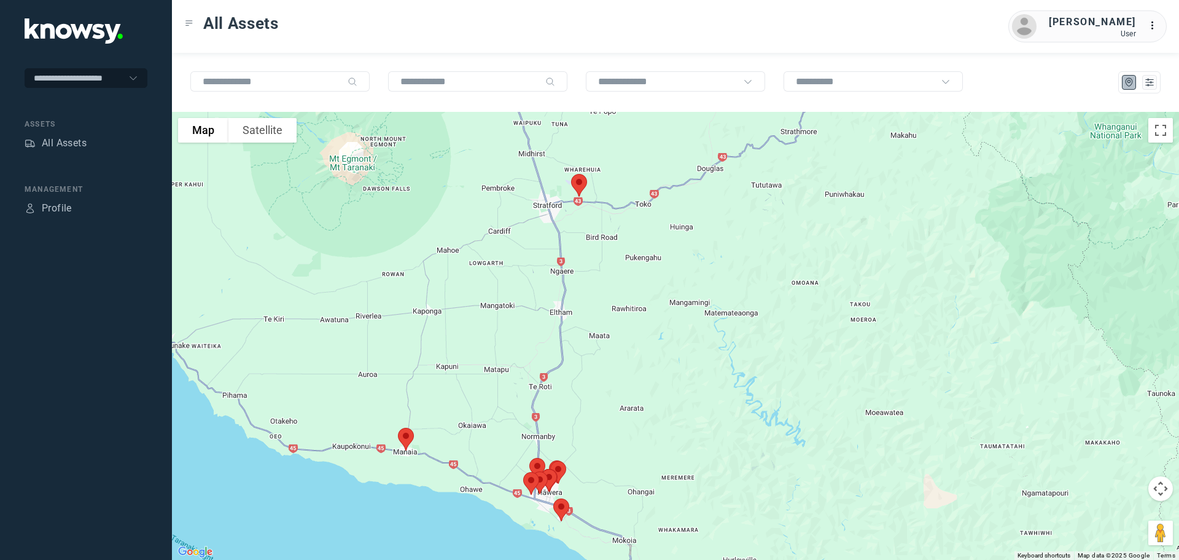
drag, startPoint x: 586, startPoint y: 316, endPoint x: 588, endPoint y: 227, distance: 89.1
click at [588, 227] on div at bounding box center [675, 336] width 1007 height 448
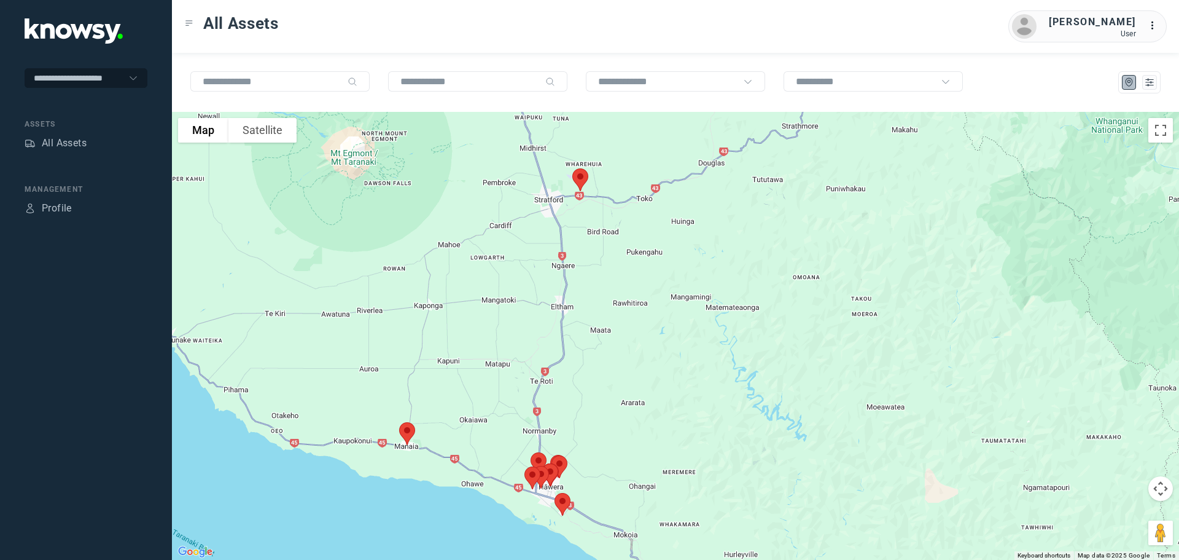
click at [579, 180] on img at bounding box center [580, 179] width 26 height 33
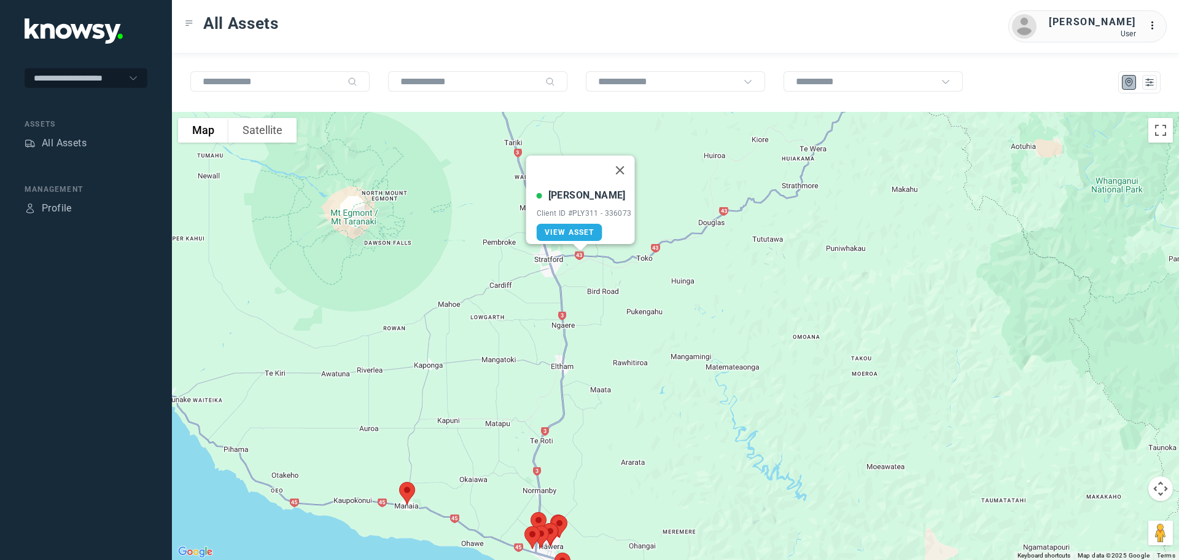
click at [627, 163] on button "Close" at bounding box center [619, 169] width 29 height 29
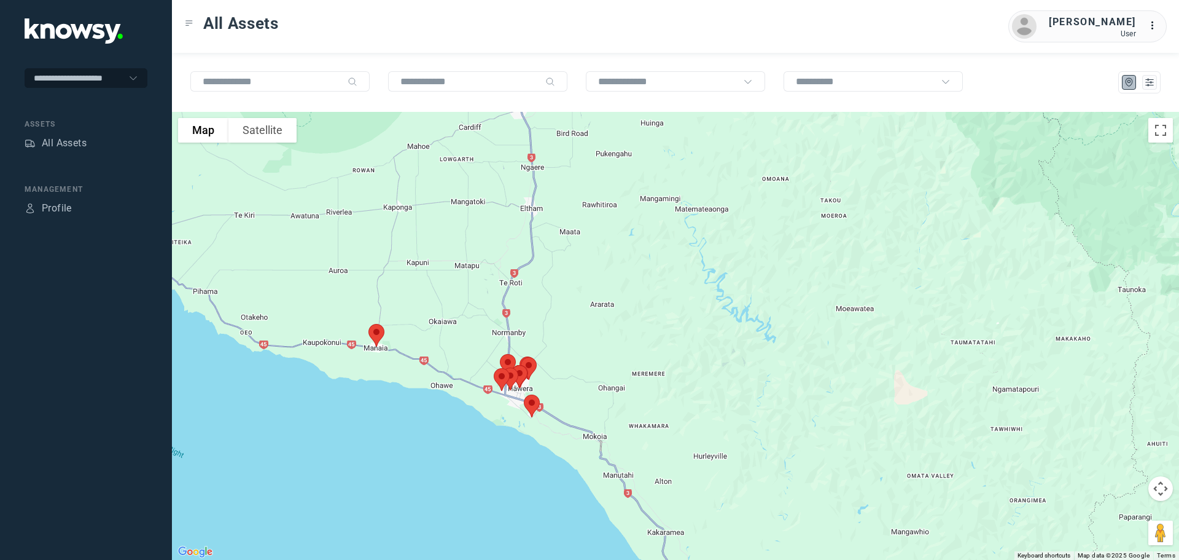
drag, startPoint x: 579, startPoint y: 225, endPoint x: 556, endPoint y: 139, distance: 89.5
click at [556, 139] on div at bounding box center [675, 336] width 1007 height 448
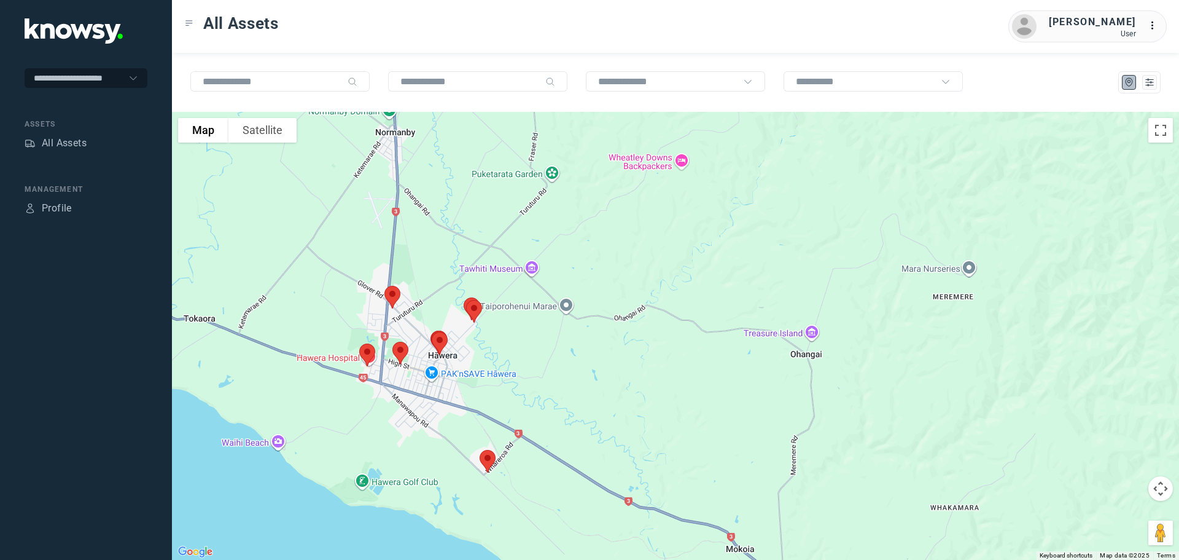
drag, startPoint x: 521, startPoint y: 385, endPoint x: 606, endPoint y: 310, distance: 113.1
click at [606, 310] on div at bounding box center [675, 336] width 1007 height 448
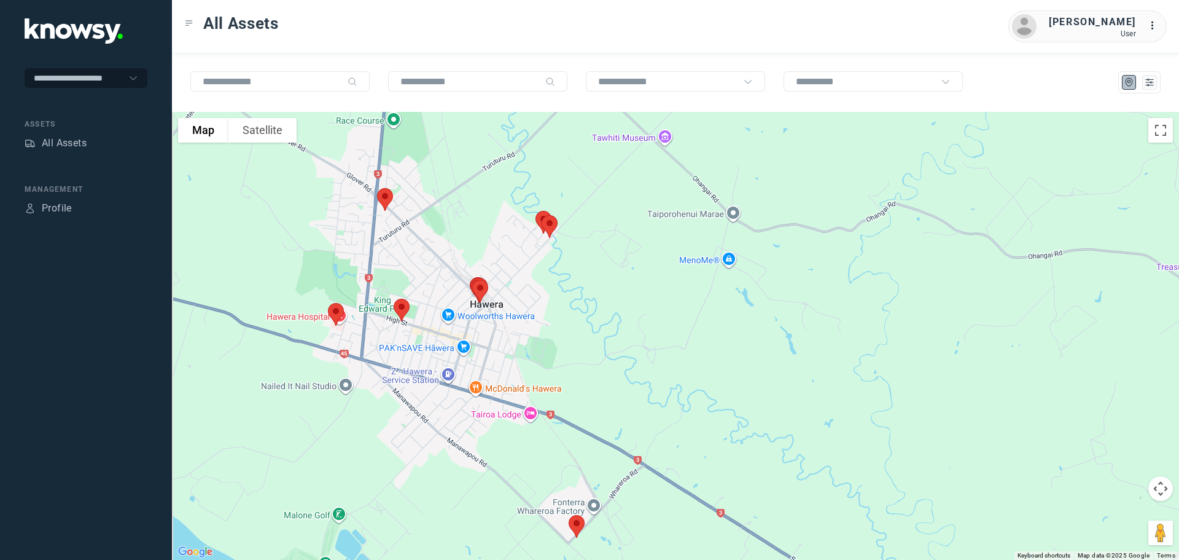
drag, startPoint x: 454, startPoint y: 345, endPoint x: 585, endPoint y: 318, distance: 133.0
click at [585, 318] on div at bounding box center [675, 336] width 1007 height 448
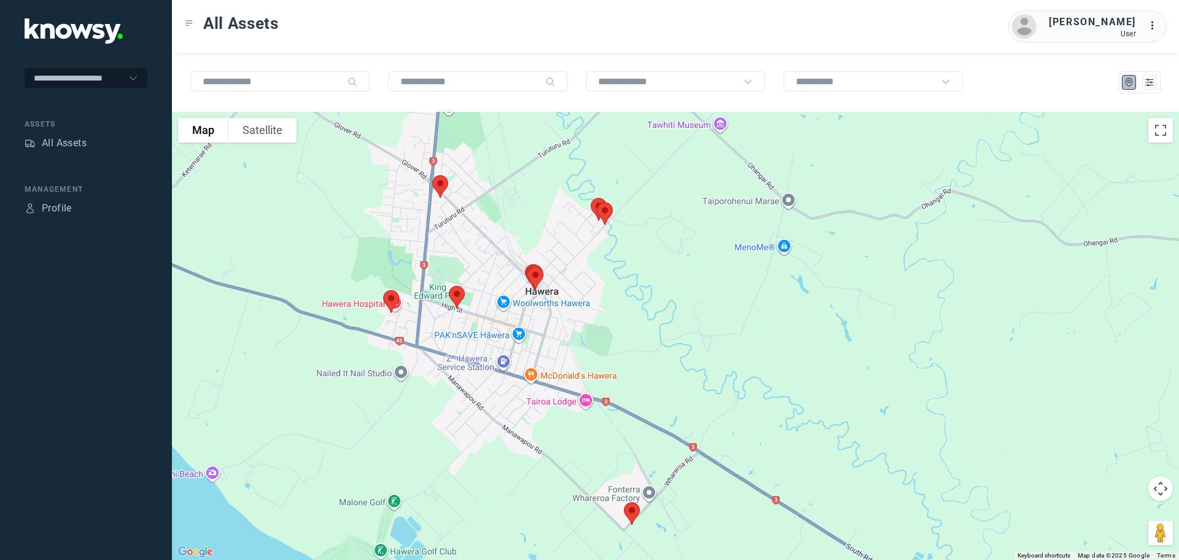
click at [392, 298] on img at bounding box center [391, 301] width 26 height 33
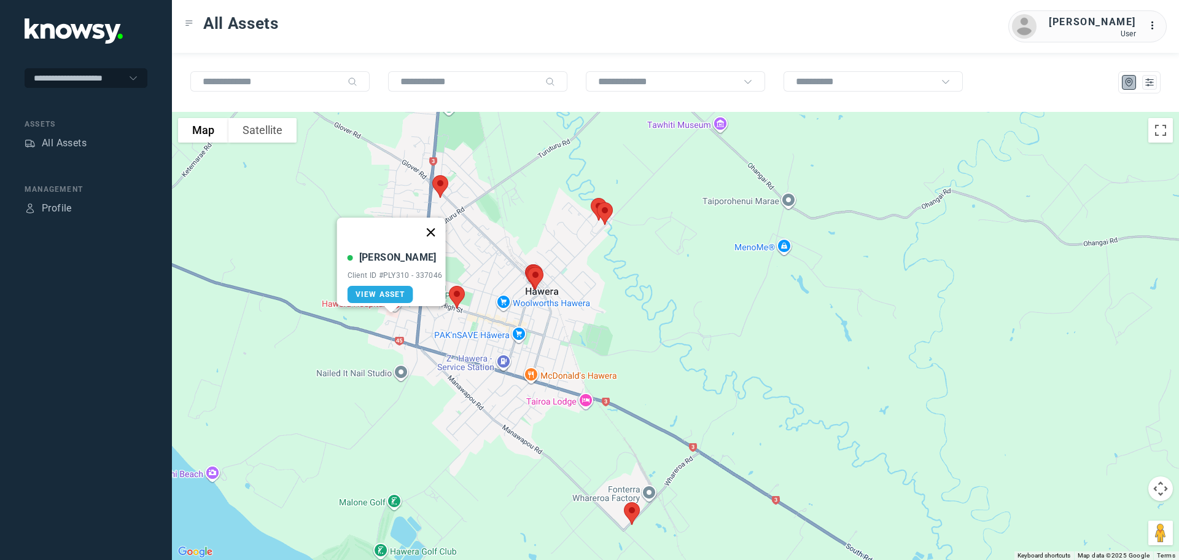
click at [435, 220] on button "Close" at bounding box center [430, 231] width 29 height 29
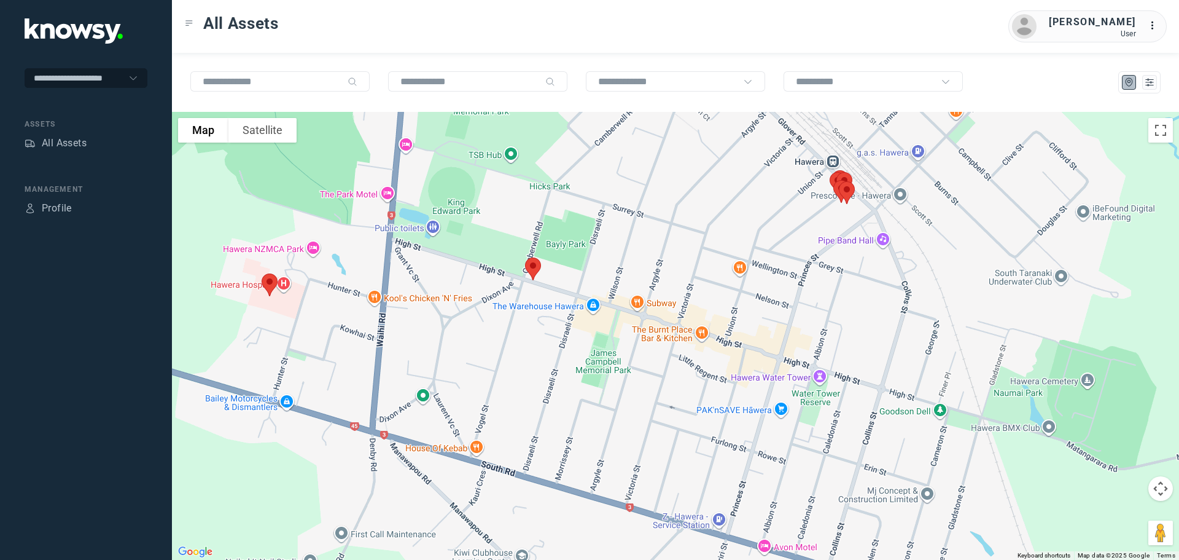
drag, startPoint x: 499, startPoint y: 342, endPoint x: 341, endPoint y: 306, distance: 161.8
click at [341, 306] on div at bounding box center [675, 336] width 1007 height 448
click at [527, 263] on img at bounding box center [531, 268] width 26 height 33
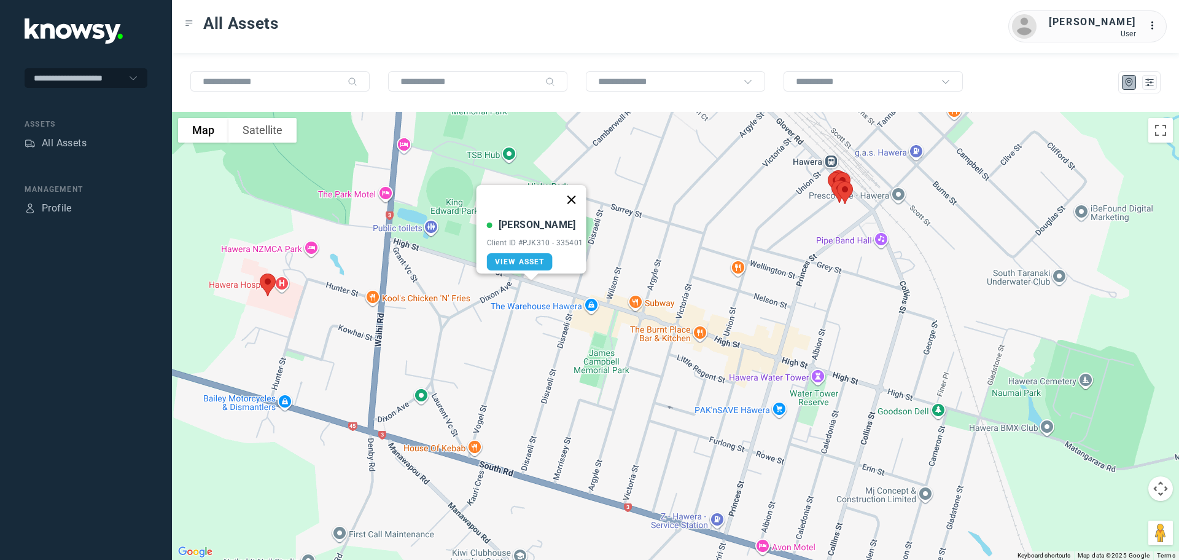
click at [572, 190] on button "Close" at bounding box center [570, 199] width 29 height 29
